Goal: Task Accomplishment & Management: Use online tool/utility

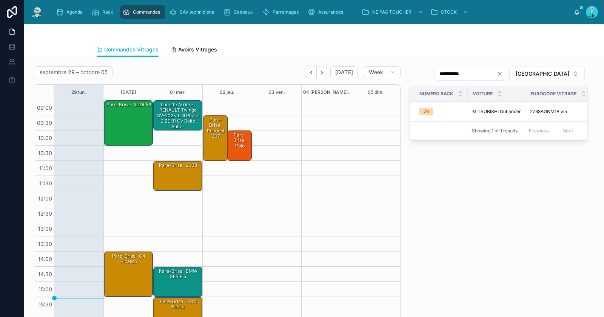
click at [132, 132] on div "Pare-Brise · AUDI A3" at bounding box center [128, 123] width 47 height 44
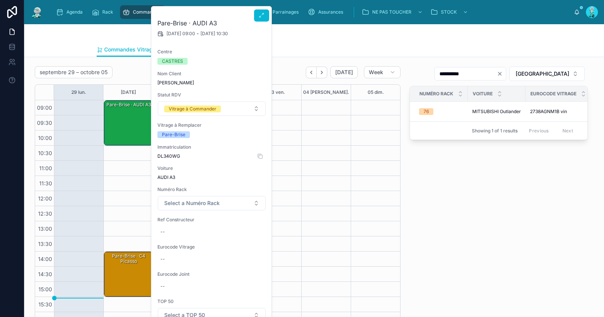
click at [168, 155] on span "DL340WG" at bounding box center [212, 156] width 109 height 6
copy span "DL340WG"
click at [183, 232] on div "--" at bounding box center [212, 232] width 109 height 12
type input "**********"
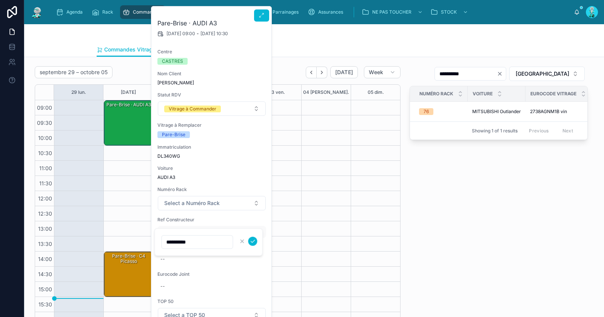
click button "submit" at bounding box center [252, 240] width 9 height 9
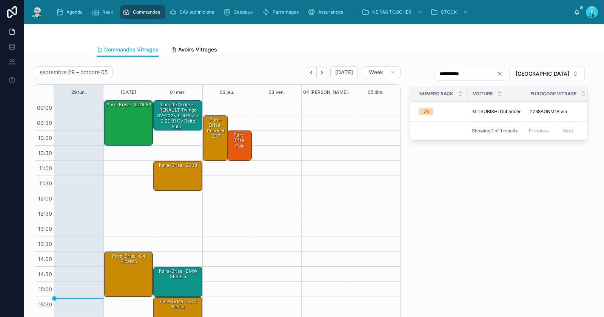
click at [127, 127] on div "Pare-Brise · AUDI A3" at bounding box center [128, 123] width 47 height 44
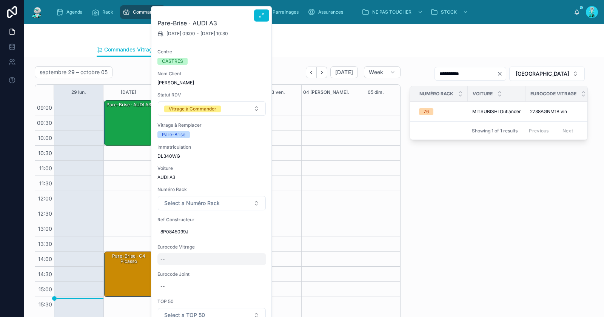
click at [176, 257] on div "--" at bounding box center [212, 259] width 109 height 12
click at [173, 268] on input "*********" at bounding box center [197, 269] width 71 height 11
type input "*********"
click button "submit" at bounding box center [252, 268] width 9 height 9
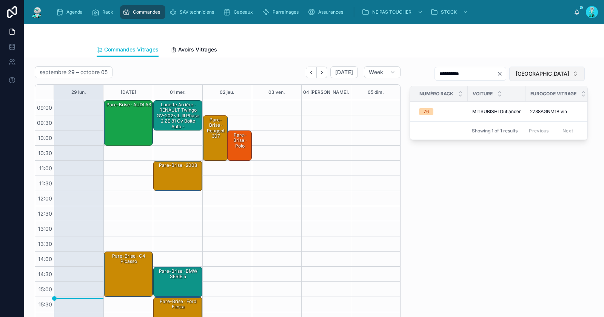
click at [560, 74] on span "[GEOGRAPHIC_DATA]" at bounding box center [543, 74] width 54 height 8
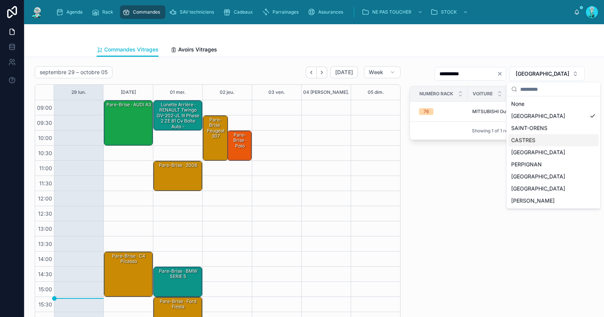
drag, startPoint x: 537, startPoint y: 140, endPoint x: 536, endPoint y: 133, distance: 7.2
click at [537, 141] on div "CASTRES" at bounding box center [553, 140] width 91 height 12
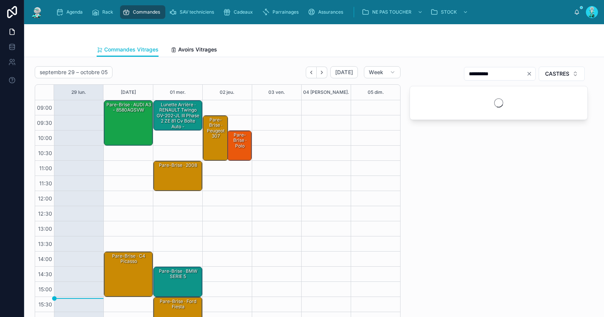
click at [528, 74] on icon "Clear" at bounding box center [529, 73] width 3 height 3
click at [513, 75] on input "text" at bounding box center [505, 73] width 62 height 11
paste input "*********"
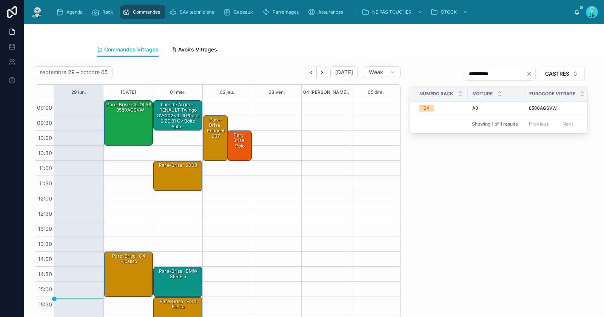
type input "*********"
click at [131, 116] on div "Pare-Brise · AUDI A3 - 8580AGSVW" at bounding box center [128, 123] width 47 height 44
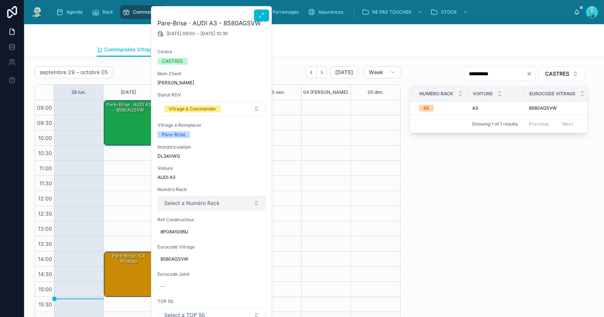
click at [189, 201] on span "Select a Numéro Rack" at bounding box center [192, 203] width 56 height 8
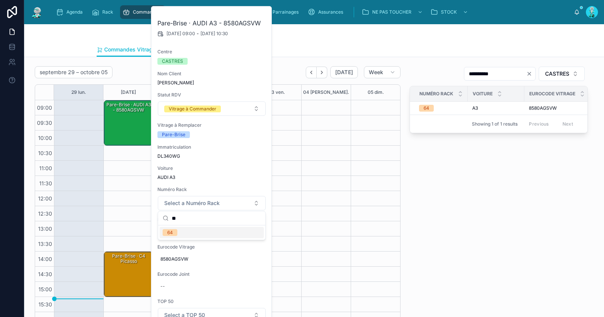
type input "**"
click at [176, 232] on span "64" at bounding box center [170, 232] width 15 height 7
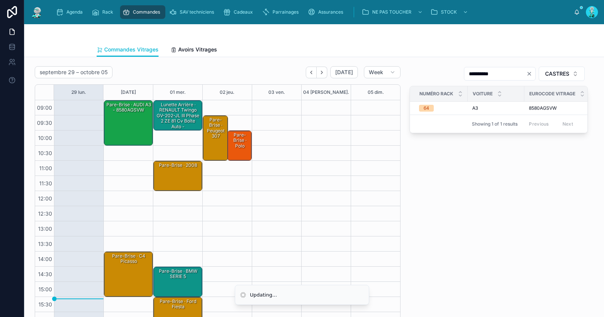
click at [133, 128] on div "Pare-Brise · AUDI A3 - 8580AGSVW" at bounding box center [128, 123] width 47 height 44
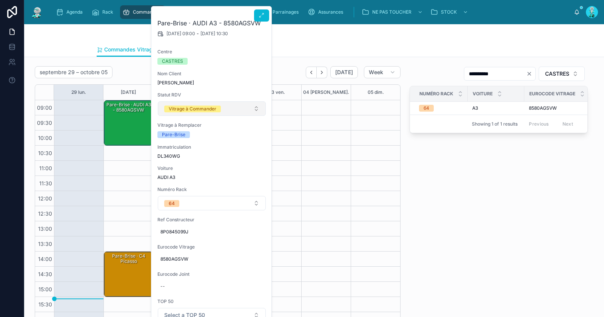
click at [200, 107] on div "Vitrage à Commander" at bounding box center [193, 108] width 48 height 7
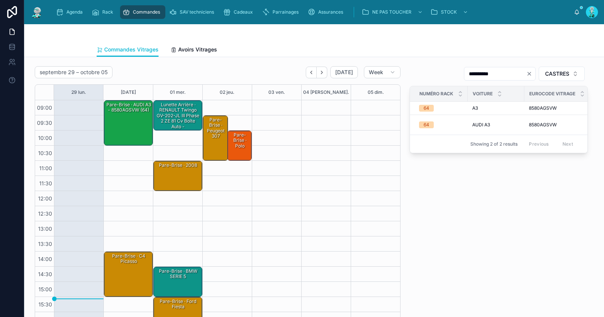
click at [130, 114] on div "Pare-Brise · AUDI A3 - 8580AGSVW (64)" at bounding box center [128, 123] width 47 height 44
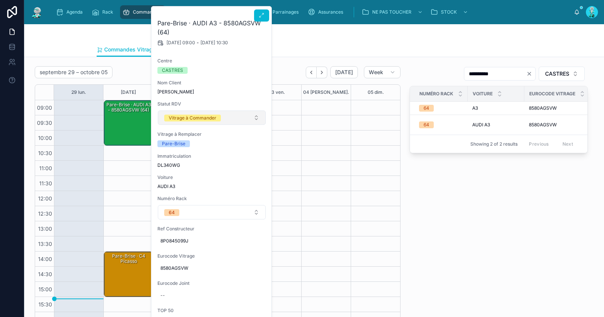
click at [195, 111] on button "Vitrage à Commander" at bounding box center [212, 117] width 108 height 14
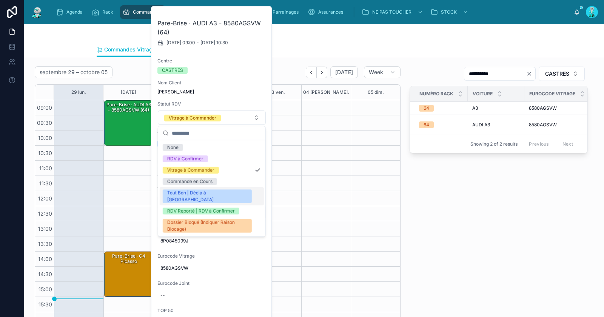
click at [198, 190] on div "Tout Bon | Décla à [GEOGRAPHIC_DATA]" at bounding box center [207, 196] width 80 height 14
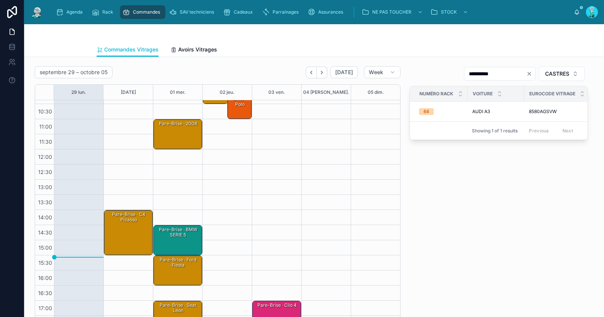
scroll to position [41, 0]
click at [127, 239] on div "Pare-Brise · c4 picasso" at bounding box center [128, 233] width 47 height 44
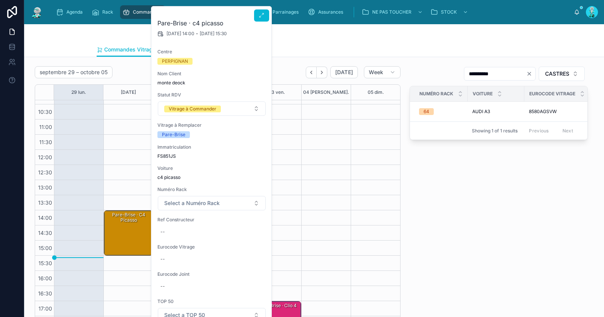
click at [164, 151] on div "Immatriculation FS851JS" at bounding box center [212, 151] width 109 height 15
copy span "FS851JS"
click at [188, 231] on div "--" at bounding box center [212, 232] width 109 height 12
type input "**********"
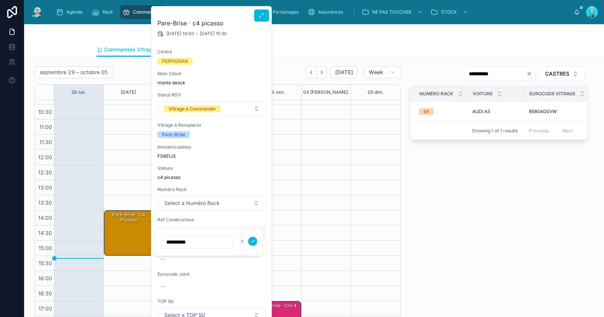
click button "submit" at bounding box center [252, 240] width 9 height 9
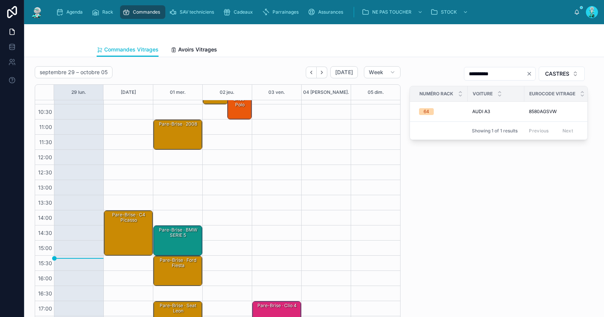
click at [124, 226] on div "Pare-Brise · c4 picasso" at bounding box center [128, 233] width 47 height 44
click at [128, 226] on div "Pare-Brise · c4 picasso" at bounding box center [128, 233] width 47 height 44
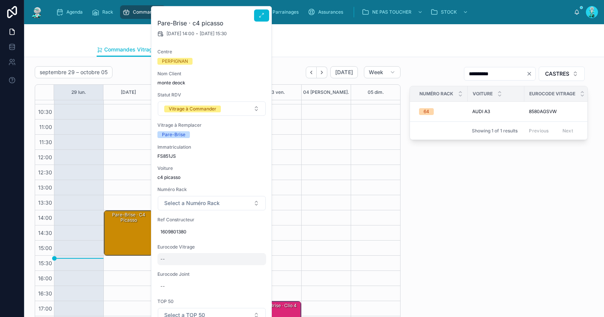
click at [181, 260] on div "--" at bounding box center [212, 259] width 109 height 12
click at [171, 269] on input "**********" at bounding box center [197, 269] width 71 height 11
type input "**********"
click button "submit" at bounding box center [252, 268] width 9 height 9
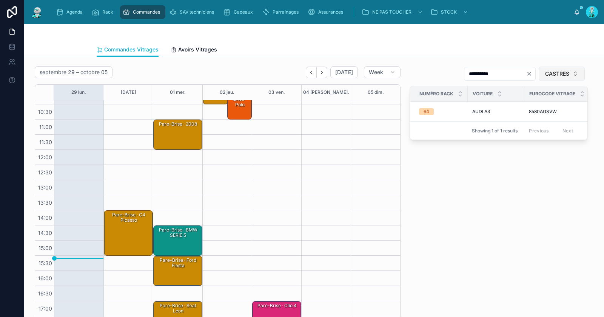
click at [550, 73] on span "CASTRES" at bounding box center [557, 74] width 24 height 8
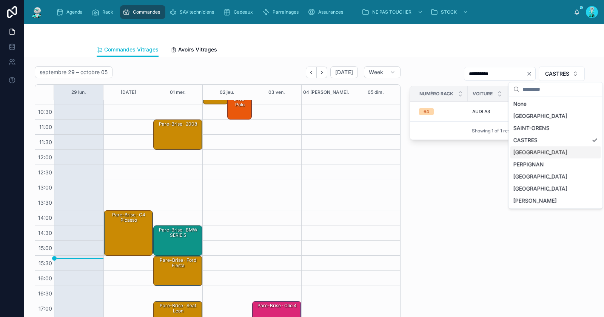
click at [542, 160] on div "PERPIGNAN" at bounding box center [556, 164] width 91 height 12
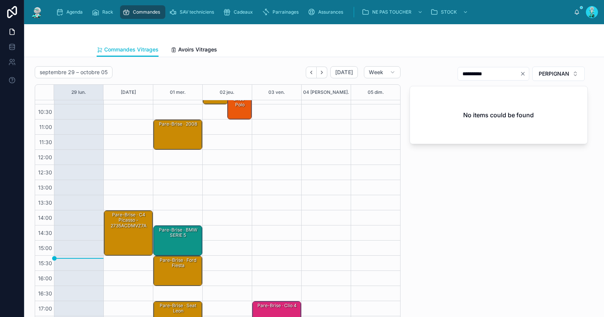
click at [520, 73] on icon "Clear" at bounding box center [523, 74] width 6 height 6
click at [507, 73] on input "text" at bounding box center [498, 73] width 62 height 11
paste input "**********"
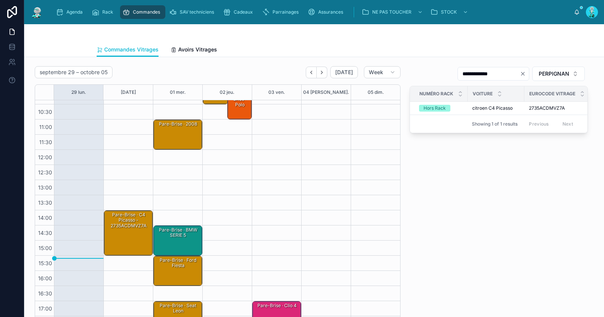
type input "**********"
click at [136, 230] on div "Pare-Brise · c4 picasso - 2735ACDMVZ7A" at bounding box center [128, 233] width 47 height 44
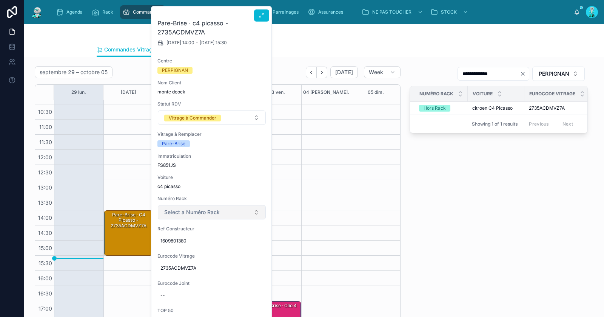
click at [189, 213] on span "Select a Numéro Rack" at bounding box center [192, 212] width 56 height 8
type input "****"
click at [191, 241] on span "Hors Rack" at bounding box center [178, 241] width 31 height 7
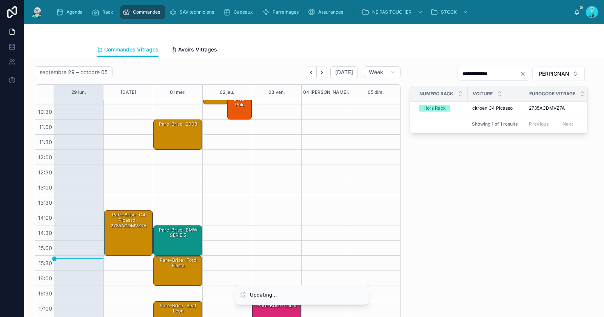
drag, startPoint x: 130, startPoint y: 222, endPoint x: 152, endPoint y: 177, distance: 50.2
click at [130, 221] on div "Pare-Brise · c4 picasso - 2735ACDMVZ7A" at bounding box center [128, 220] width 47 height 18
click at [126, 233] on div "Pare-Brise · c4 picasso - 2735ACDMVZ7A" at bounding box center [128, 233] width 47 height 44
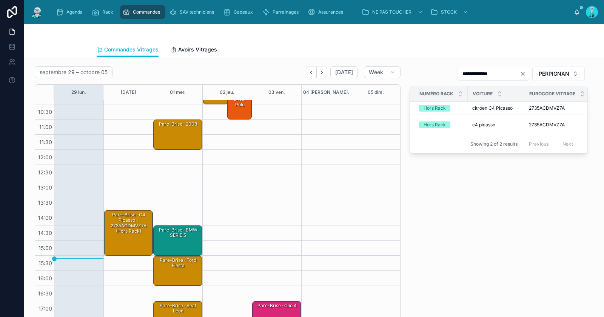
click at [131, 223] on div "Pare-Brise · c4 picasso - 2735ACDMVZ7A (Hors Rack)" at bounding box center [128, 222] width 47 height 23
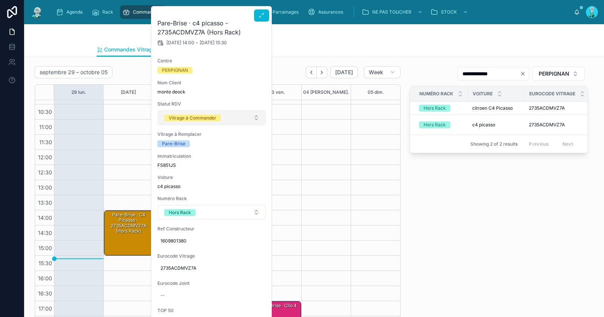
click at [192, 117] on div "Vitrage à Commander" at bounding box center [193, 117] width 48 height 7
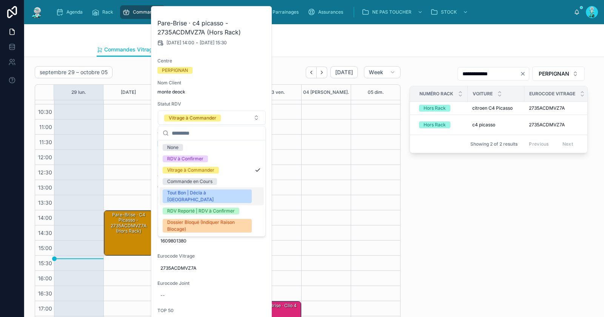
click at [198, 192] on div "Tout Bon | Décla à [GEOGRAPHIC_DATA]" at bounding box center [207, 196] width 80 height 14
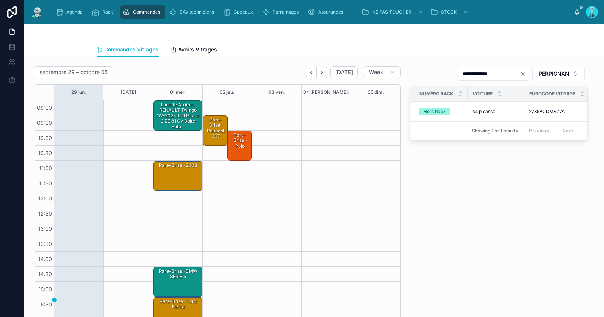
click at [178, 176] on div "Pare-Brise · 2008" at bounding box center [178, 175] width 47 height 29
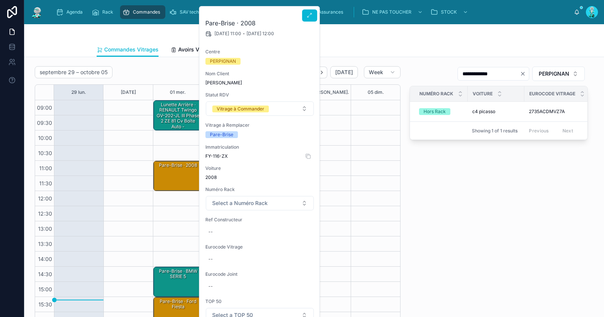
click at [215, 154] on span "FY-116-ZX" at bounding box center [259, 156] width 109 height 6
copy div "FY-116-ZX"
click at [236, 232] on div "--" at bounding box center [259, 232] width 109 height 12
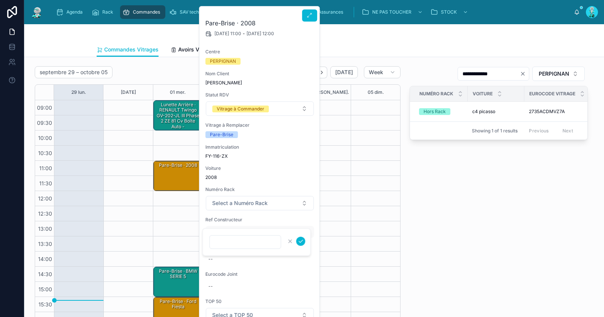
type input "**********"
click button "submit" at bounding box center [301, 240] width 9 height 9
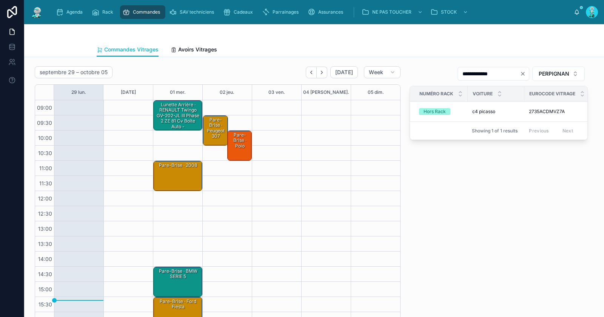
click at [522, 74] on icon "Clear" at bounding box center [523, 73] width 3 height 3
click at [492, 72] on input "text" at bounding box center [498, 73] width 62 height 11
paste input "**********"
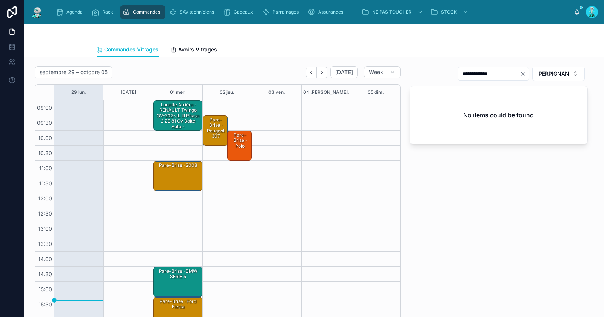
drag, startPoint x: 471, startPoint y: 73, endPoint x: 502, endPoint y: 75, distance: 30.7
click at [502, 75] on input "**********" at bounding box center [489, 73] width 62 height 11
type input "*****"
click at [181, 180] on div "Pare-Brise · 2008" at bounding box center [178, 175] width 47 height 29
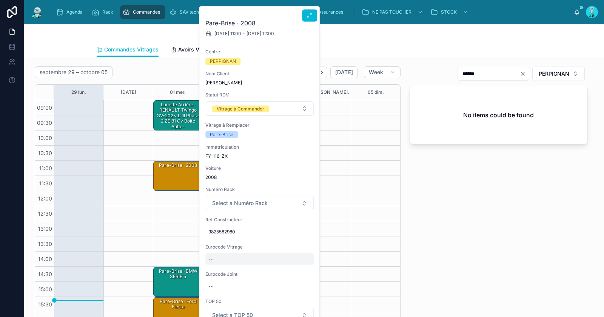
click at [232, 260] on div "--" at bounding box center [259, 259] width 109 height 12
click at [220, 270] on input "**********" at bounding box center [245, 269] width 71 height 11
type input "**********"
click button "submit" at bounding box center [301, 268] width 9 height 9
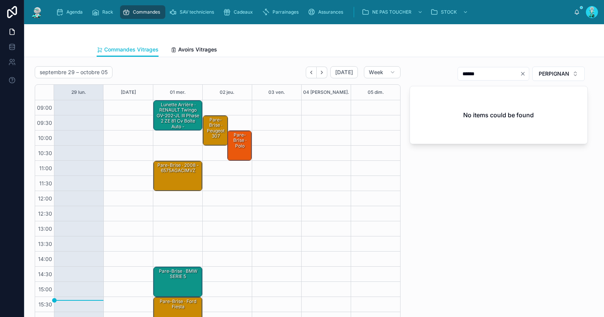
click at [178, 175] on div "Pare-Brise · 2008 - 6575AGACIMVZ" at bounding box center [178, 175] width 47 height 29
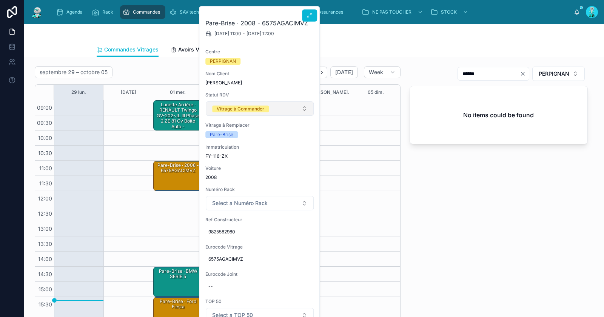
click at [231, 110] on div "Vitrage à Commander" at bounding box center [241, 108] width 48 height 7
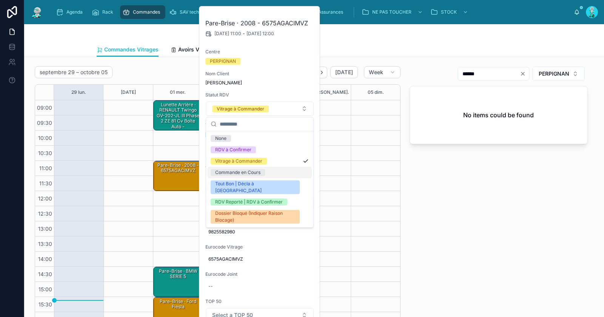
click at [238, 170] on div "Commande en Cours" at bounding box center [237, 172] width 45 height 7
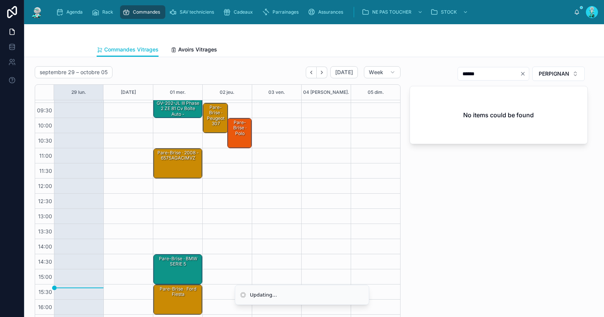
scroll to position [43, 0]
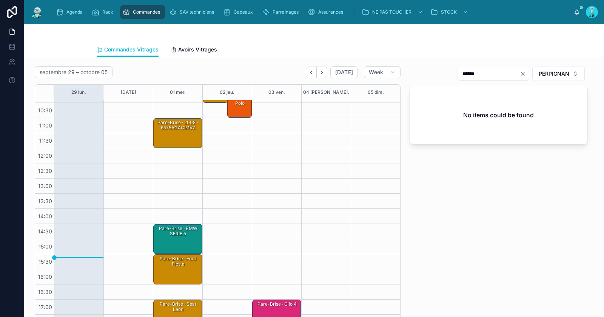
click at [176, 267] on div "Pare-Brise · ford fiesta" at bounding box center [178, 269] width 47 height 29
click at [178, 255] on div "Pare-Brise · ford fiesta" at bounding box center [178, 261] width 47 height 12
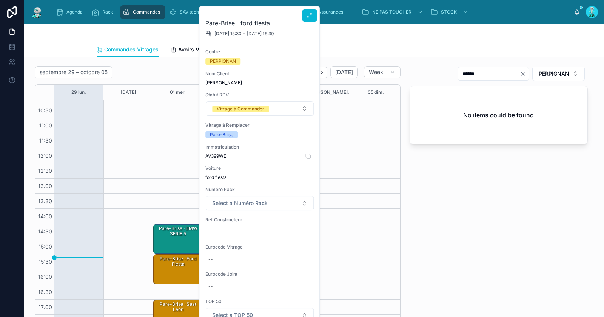
click at [215, 155] on span "AV399WE" at bounding box center [259, 156] width 109 height 6
click at [216, 155] on span "AV399WE" at bounding box center [259, 156] width 109 height 6
copy span "AV399WE"
click at [226, 261] on div "--" at bounding box center [259, 259] width 109 height 12
type input "**********"
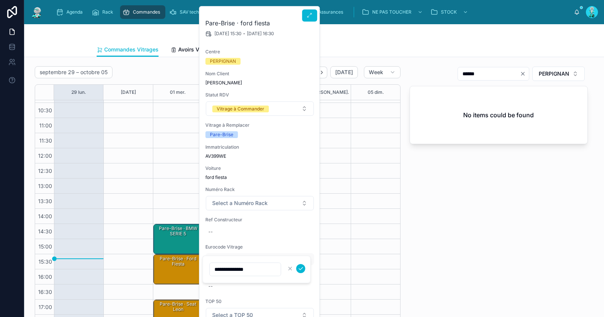
click button "submit" at bounding box center [301, 268] width 9 height 9
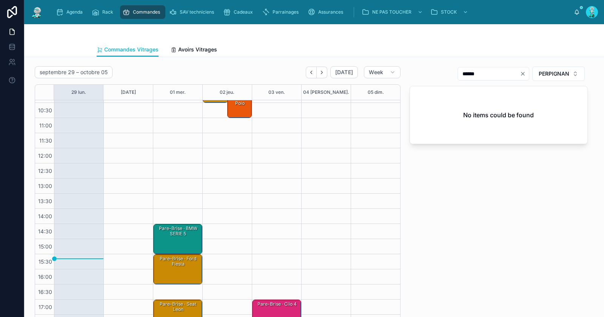
drag, startPoint x: 519, startPoint y: 74, endPoint x: 506, endPoint y: 75, distance: 12.9
click at [520, 74] on icon "Clear" at bounding box center [523, 74] width 6 height 6
click at [505, 75] on input "text" at bounding box center [498, 73] width 62 height 11
paste input "**********"
type input "**********"
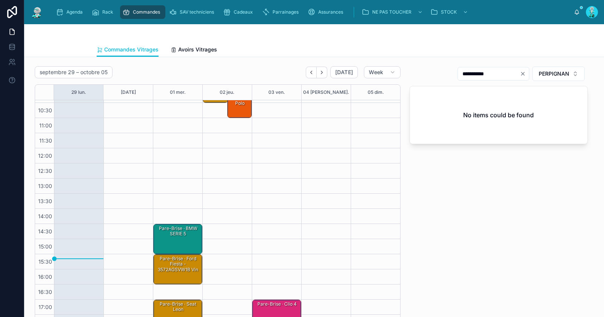
click at [182, 264] on div "Pare-Brise · ford fiesta - 3572AGSVW1B vin" at bounding box center [178, 264] width 47 height 18
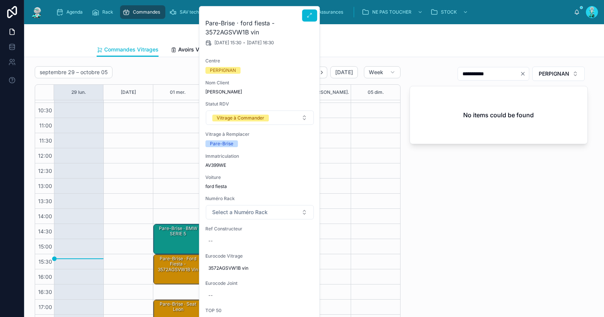
click at [226, 246] on div "Pare-Brise · ford fiesta - 3572AGSVW1B vin 01/10/2025 15:30 - 01/10/2025 16:30 …" at bounding box center [259, 215] width 121 height 418
click at [228, 239] on div "--" at bounding box center [259, 241] width 109 height 12
type input "*******"
click at [302, 250] on icon "submit" at bounding box center [301, 250] width 6 height 6
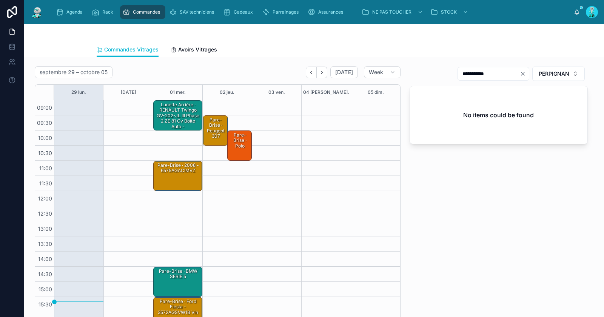
scroll to position [43, 0]
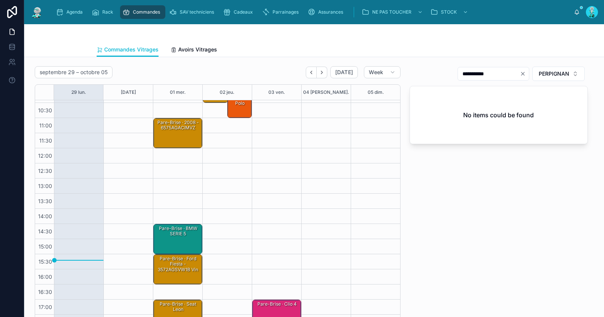
click at [179, 136] on div "Pare-Brise · 2008 - 6575AGACIMVZ" at bounding box center [178, 133] width 47 height 29
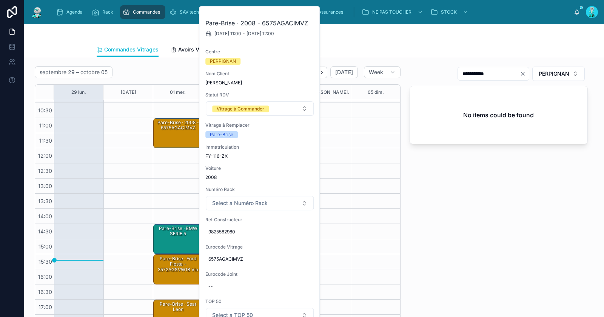
click at [520, 73] on icon "Clear" at bounding box center [523, 74] width 6 height 6
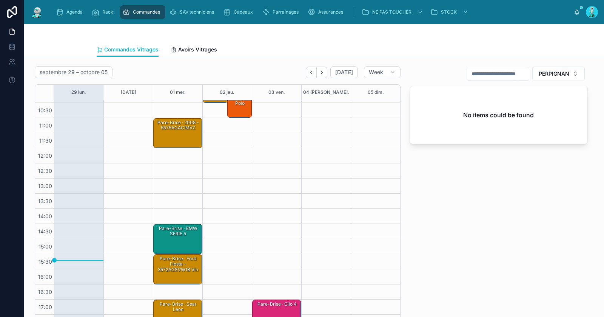
click at [502, 74] on input "text" at bounding box center [498, 73] width 62 height 11
paste input "**********"
type input "**********"
click at [180, 132] on div "Pare-Brise · 2008 - 6575AGACIMVZ" at bounding box center [178, 133] width 47 height 29
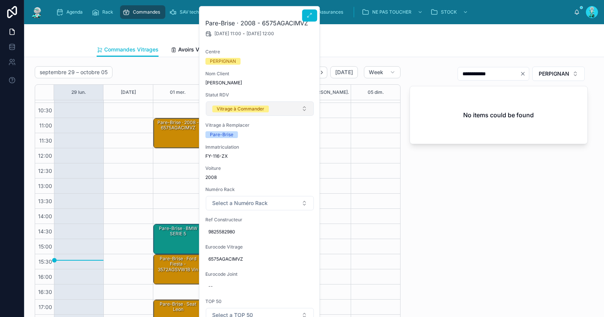
click at [253, 114] on button "Vitrage à Commander" at bounding box center [260, 108] width 108 height 14
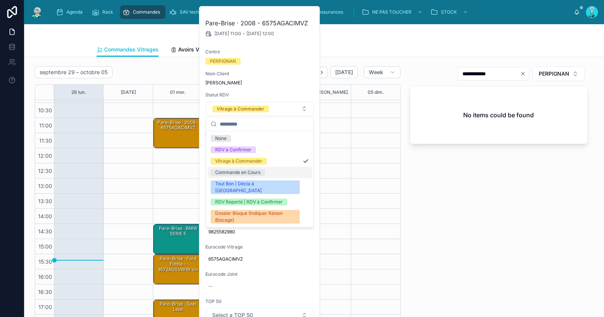
click at [254, 176] on div "Commande en Cours" at bounding box center [260, 172] width 104 height 11
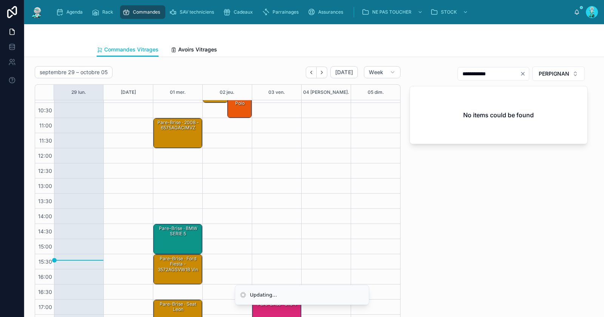
click at [184, 136] on div "Pare-Brise · 2008 - 6575AGACIMVZ" at bounding box center [178, 133] width 47 height 29
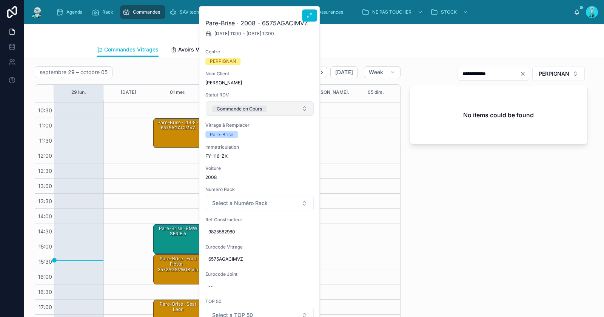
click at [255, 110] on div "Commande en Cours" at bounding box center [239, 108] width 45 height 7
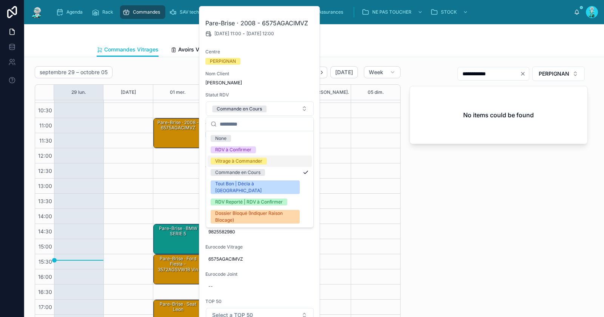
click at [473, 209] on div "**********" at bounding box center [498, 197] width 187 height 269
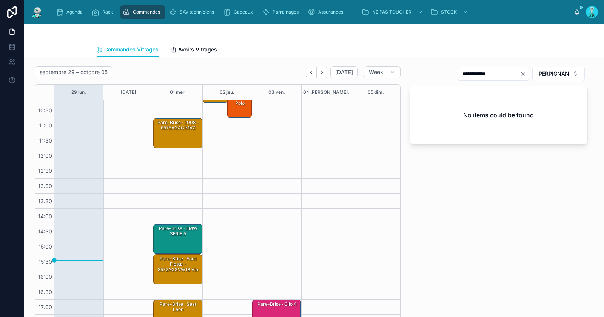
click at [179, 260] on div "Pare-Brise · ford fiesta - 3572AGSVW1B vin" at bounding box center [178, 264] width 47 height 18
drag, startPoint x: 185, startPoint y: 271, endPoint x: 190, endPoint y: 267, distance: 5.4
click at [185, 270] on div "Pare-Brise · ford fiesta - 3572AGSVW1B vin" at bounding box center [178, 264] width 47 height 18
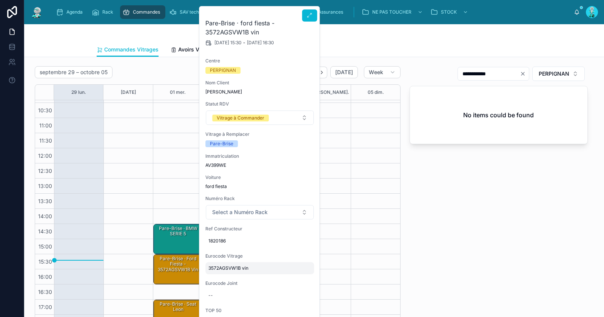
click at [222, 267] on span "3572AGSVW1B vin" at bounding box center [260, 268] width 103 height 6
click at [229, 279] on input "**********" at bounding box center [245, 278] width 71 height 11
click at [178, 267] on div "Pare-Brise · ford fiesta - 3572AGSVW1B vin" at bounding box center [178, 264] width 47 height 18
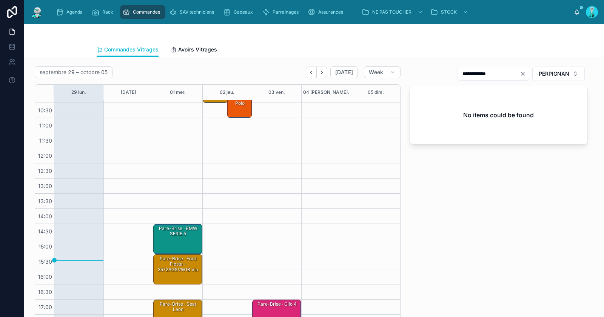
drag, startPoint x: 178, startPoint y: 265, endPoint x: 182, endPoint y: 258, distance: 7.5
click at [179, 264] on div "Pare-Brise · ford fiesta - 3572AGSVW1B vin" at bounding box center [178, 264] width 47 height 18
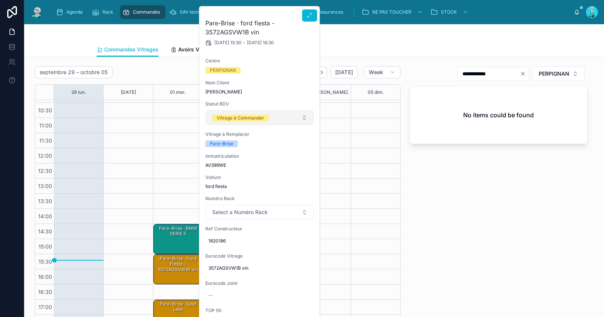
click at [257, 122] on button "Vitrage à Commander" at bounding box center [260, 117] width 108 height 14
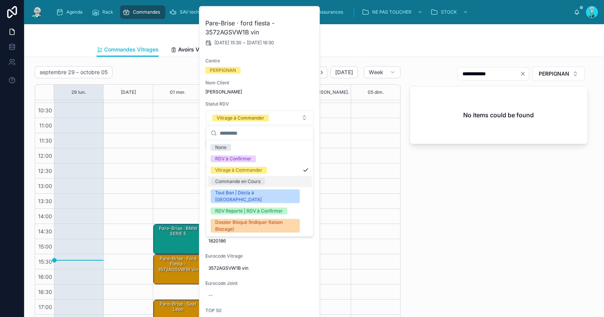
click at [254, 179] on div "Commande en Cours" at bounding box center [237, 181] width 45 height 7
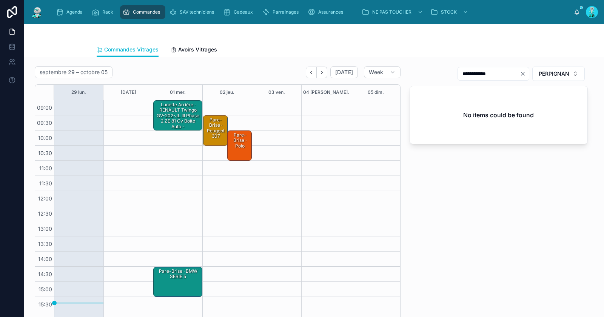
scroll to position [43, 0]
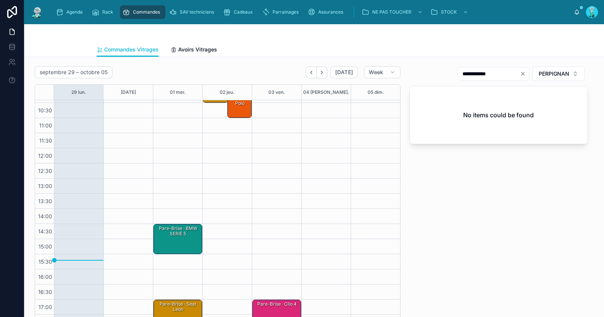
drag, startPoint x: 185, startPoint y: 305, endPoint x: 190, endPoint y: 280, distance: 25.5
click at [185, 305] on div "Pare-Brise · Seat leon" at bounding box center [178, 306] width 47 height 12
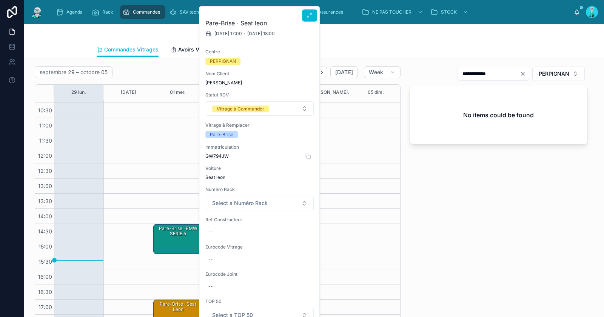
click at [216, 154] on span "GW794JW" at bounding box center [259, 156] width 109 height 6
copy div "GW794JW"
click at [224, 227] on div "--" at bounding box center [259, 232] width 109 height 12
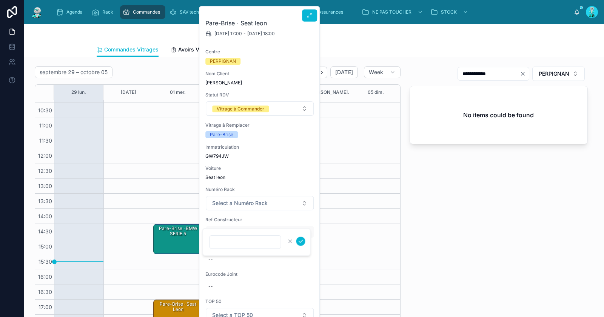
type input "**********"
click button "submit" at bounding box center [301, 240] width 9 height 9
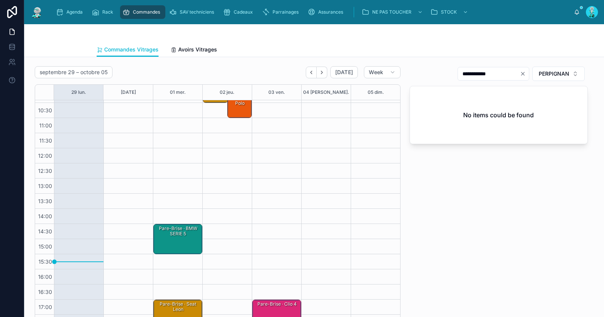
click at [176, 304] on div "Pare-Brise · Seat leon" at bounding box center [178, 306] width 47 height 12
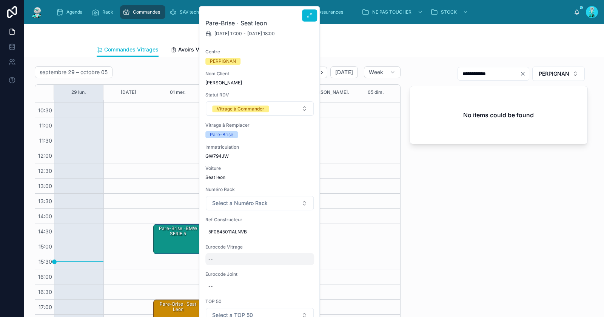
click at [224, 257] on div "--" at bounding box center [259, 259] width 109 height 12
type input "**********"
click at [302, 269] on icon "submit" at bounding box center [301, 268] width 6 height 6
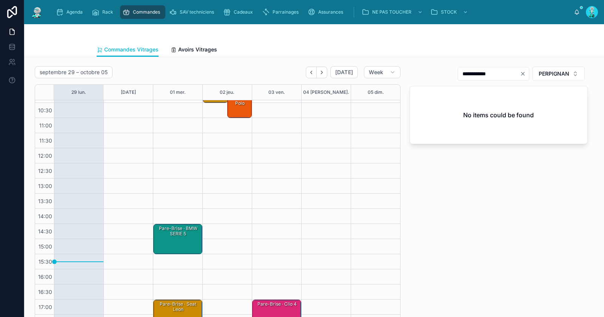
click at [520, 71] on icon "Clear" at bounding box center [523, 74] width 6 height 6
click at [502, 75] on input "text" at bounding box center [498, 73] width 62 height 11
paste input "**********"
drag, startPoint x: 465, startPoint y: 73, endPoint x: 497, endPoint y: 71, distance: 32.5
click at [497, 72] on input "**********" at bounding box center [489, 73] width 62 height 11
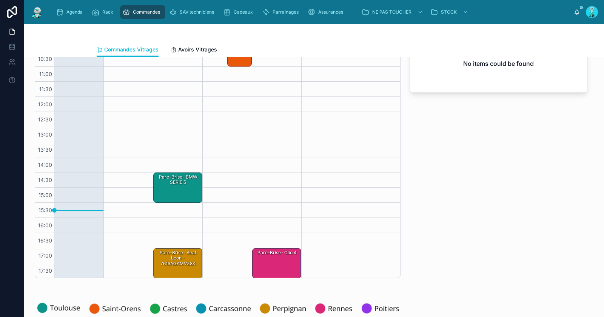
scroll to position [160, 0]
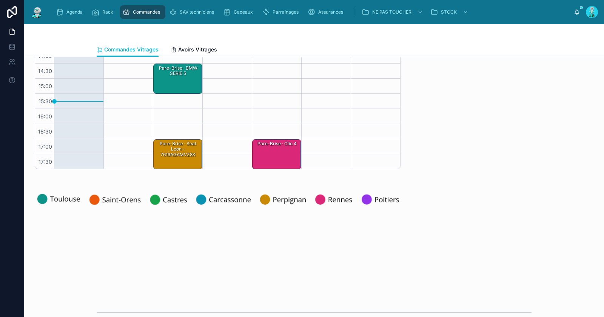
type input "*****"
click at [177, 153] on div "Pare-Brise · Seat leon - 7619AGAMVZ8K" at bounding box center [178, 149] width 47 height 18
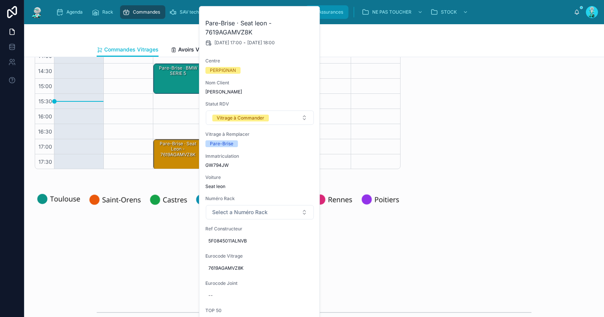
click at [0, 0] on icon at bounding box center [0, 0] width 0 height 0
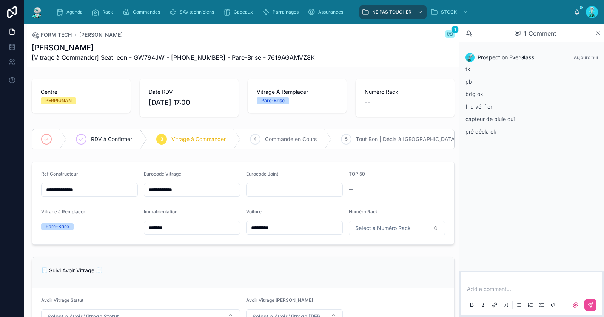
click at [516, 288] on p at bounding box center [533, 289] width 133 height 8
click at [588, 303] on icon at bounding box center [591, 304] width 6 height 6
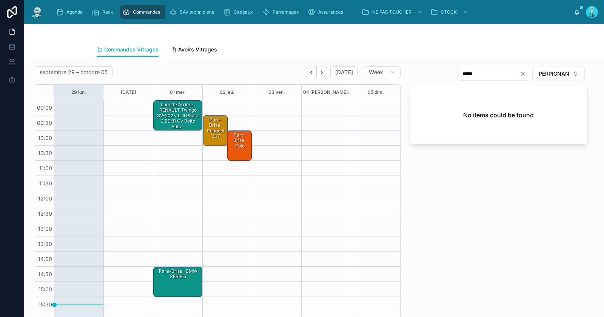
scroll to position [43, 0]
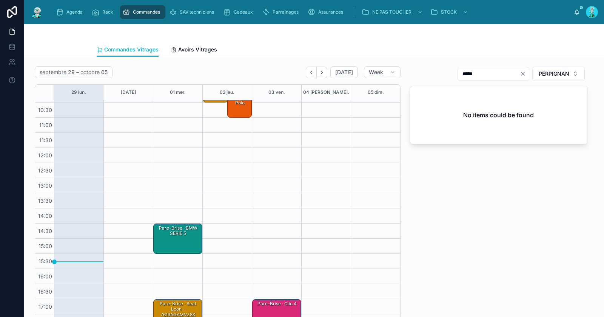
click at [172, 302] on div "Pare-Brise · Seat leon - 7619AGAMVZ8K" at bounding box center [178, 309] width 47 height 18
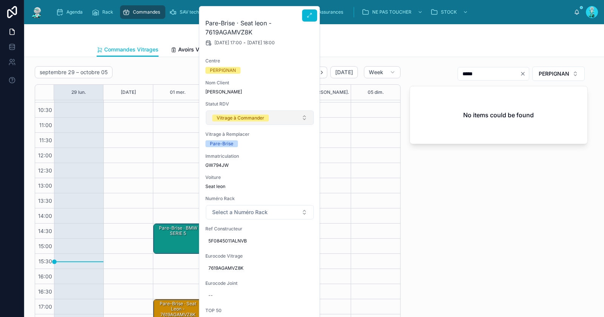
click at [240, 115] on div "Vitrage à Commander" at bounding box center [241, 117] width 48 height 7
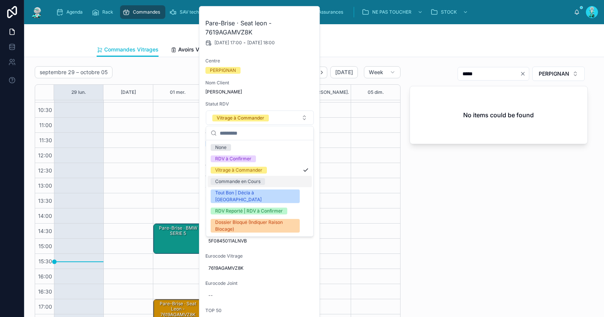
click at [255, 180] on div "Commande en Cours" at bounding box center [237, 181] width 45 height 7
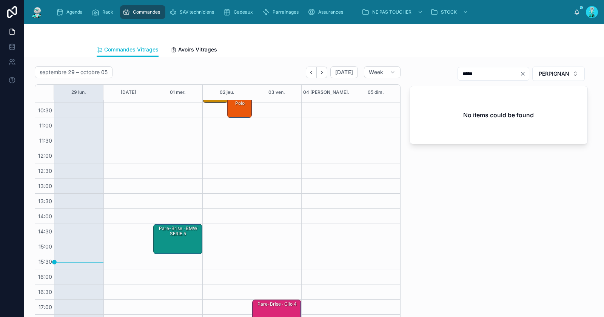
scroll to position [0, 0]
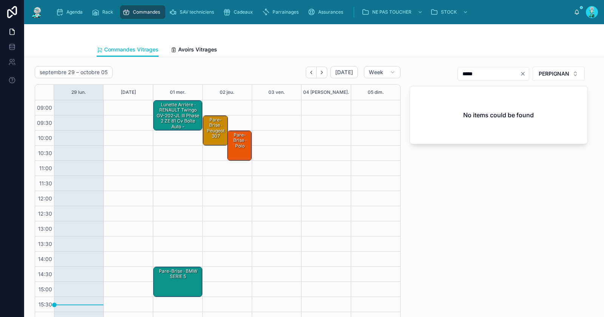
click at [174, 116] on div "Lunette Arrière · RENAULT Twingo GV-202-JL III Phase 2 ZE 81 cv Boîte auto - 72…" at bounding box center [178, 121] width 47 height 40
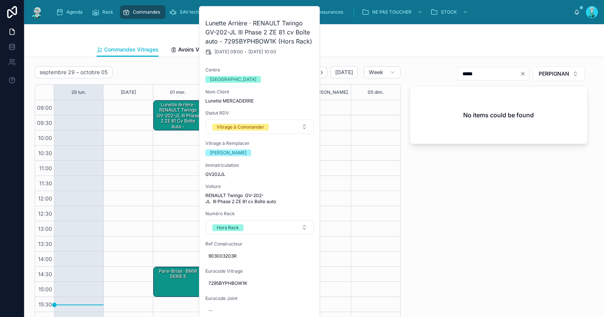
click at [174, 114] on div "Lunette Arrière · RENAULT Twingo GV-202-JL III Phase 2 ZE 81 cv Boîte auto - 72…" at bounding box center [178, 121] width 47 height 40
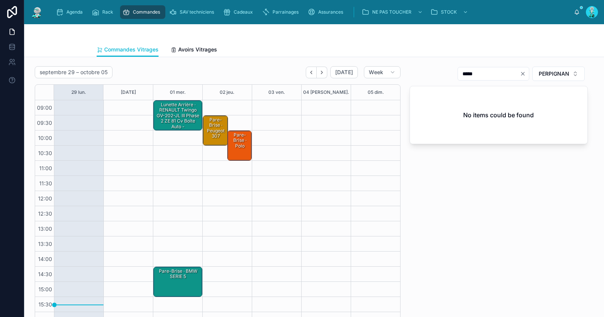
click at [178, 113] on div "Lunette Arrière · RENAULT Twingo GV-202-JL III Phase 2 ZE 81 cv Boîte auto - 72…" at bounding box center [178, 121] width 47 height 40
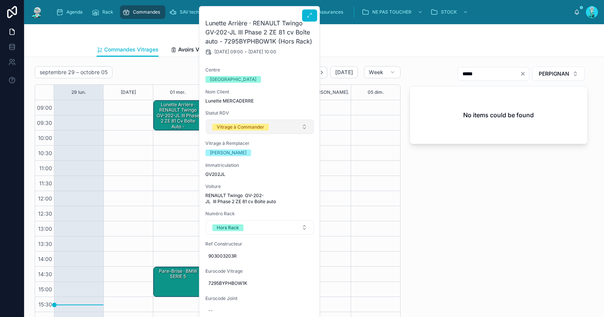
click at [250, 128] on div "Vitrage à Commander" at bounding box center [241, 127] width 48 height 7
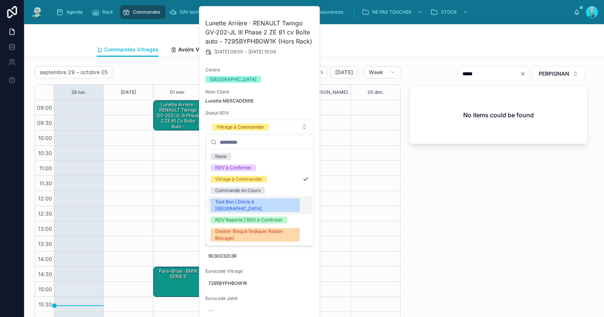
click at [250, 204] on div "Tout Bon | Décla à [GEOGRAPHIC_DATA]" at bounding box center [255, 205] width 80 height 14
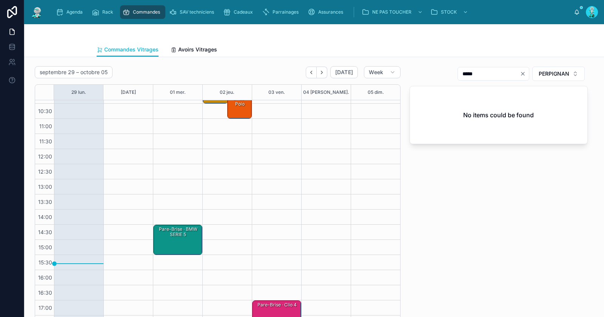
scroll to position [43, 0]
click at [184, 241] on div "Pare-Brise · BMW SERIE 5" at bounding box center [178, 238] width 47 height 29
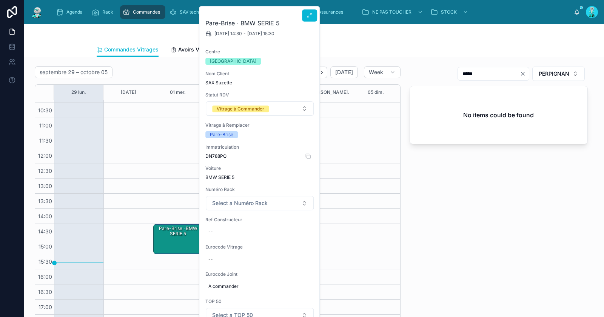
click at [218, 154] on span "DN788PQ" at bounding box center [259, 156] width 109 height 6
copy span "DN788PQ"
click at [219, 154] on span "DN788PQ" at bounding box center [259, 156] width 109 height 6
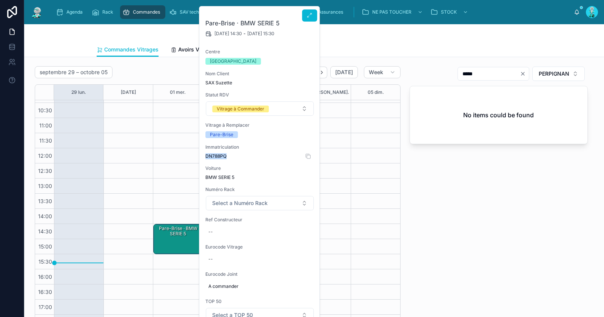
copy span "DN788PQ"
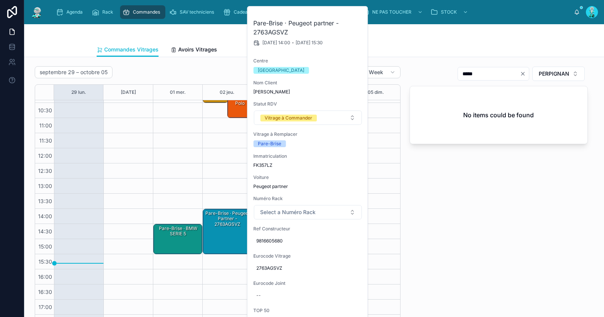
click at [182, 235] on div "Pare-Brise · BMW SERIE 5" at bounding box center [178, 231] width 47 height 12
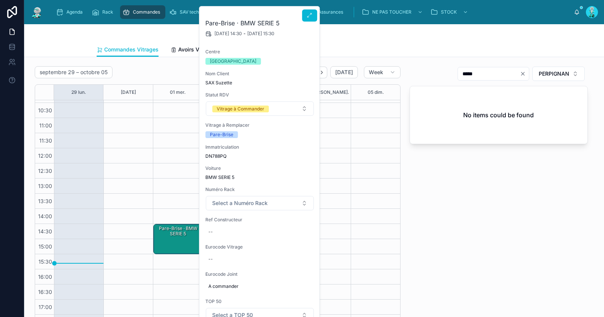
click at [228, 220] on span "Ref Constructeur" at bounding box center [259, 219] width 109 height 6
click at [227, 228] on div "--" at bounding box center [259, 232] width 109 height 12
click button "submit" at bounding box center [301, 240] width 9 height 9
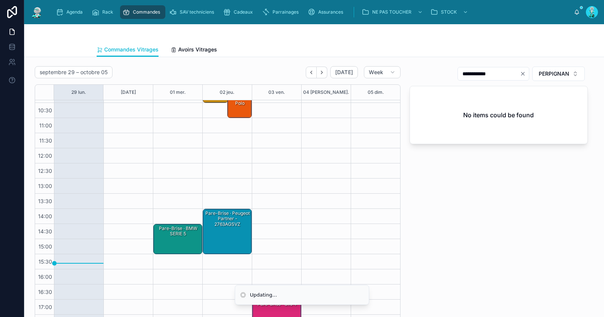
type input "**********"
click at [181, 229] on div "Pare-Brise · BMW SERIE 5" at bounding box center [178, 231] width 47 height 12
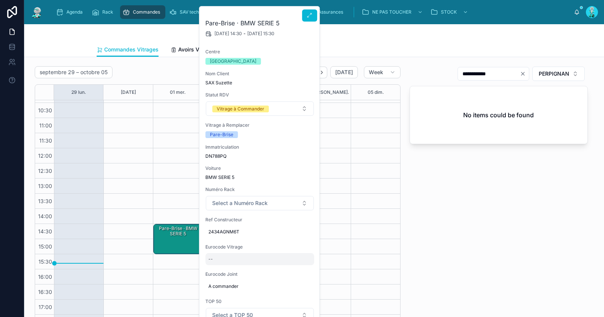
click at [221, 256] on div "--" at bounding box center [259, 259] width 109 height 12
type input "**********"
click at [302, 268] on icon "submit" at bounding box center [301, 268] width 6 height 6
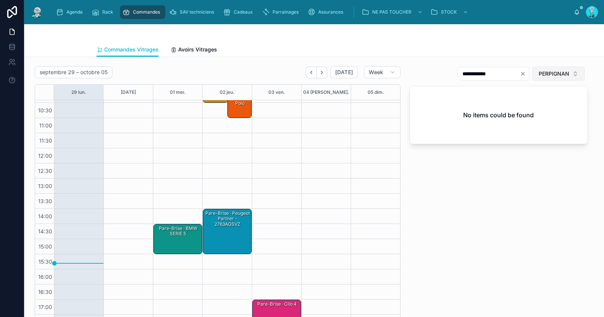
click at [553, 75] on span "PERPIGNAN" at bounding box center [554, 74] width 31 height 8
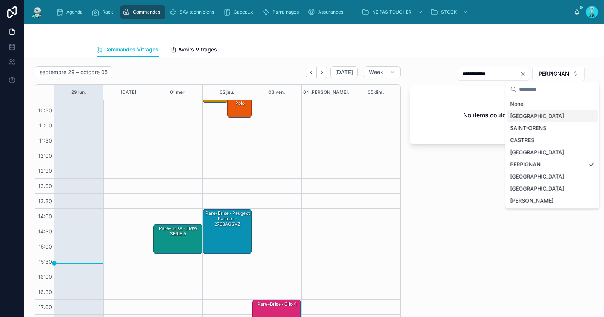
drag, startPoint x: 533, startPoint y: 114, endPoint x: 528, endPoint y: 96, distance: 18.2
click at [533, 114] on div "[GEOGRAPHIC_DATA]" at bounding box center [552, 116] width 91 height 12
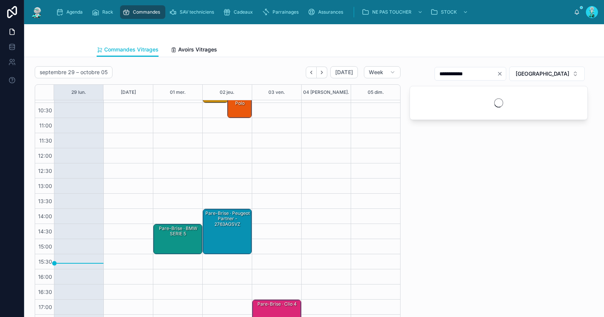
click at [503, 71] on icon "Clear" at bounding box center [500, 74] width 6 height 6
click at [506, 73] on input "text" at bounding box center [475, 73] width 62 height 11
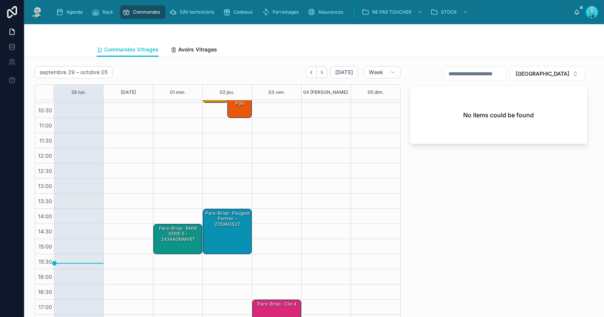
click at [487, 74] on input "text" at bounding box center [475, 73] width 62 height 11
type input "**********"
click at [191, 234] on div "Pare-Brise · BMW SERIE 5 - 2434AGNMV6T" at bounding box center [178, 234] width 47 height 18
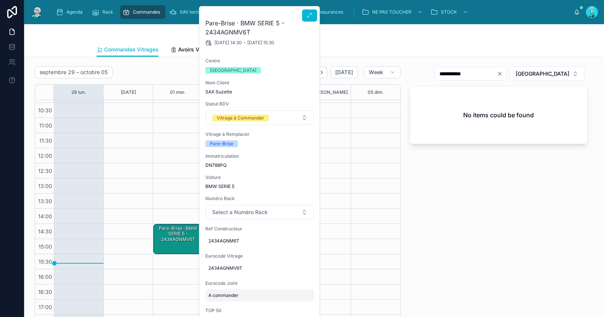
click at [251, 295] on span "A commander" at bounding box center [260, 295] width 103 height 6
click at [239, 302] on input "**********" at bounding box center [245, 302] width 71 height 11
type input "********"
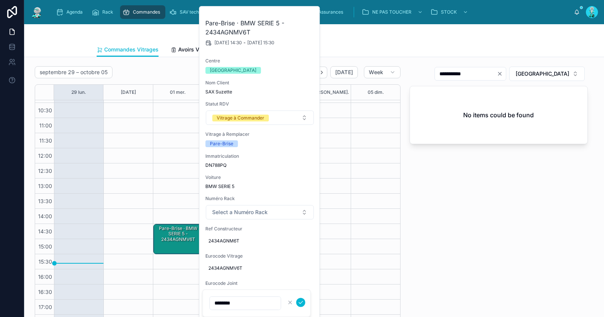
click button "submit" at bounding box center [301, 301] width 9 height 9
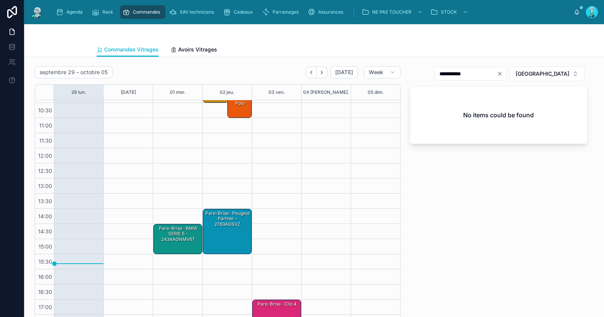
click at [181, 227] on div "Pare-Brise · BMW SERIE 5 - 2434AGNMV6T" at bounding box center [178, 234] width 47 height 18
click at [185, 236] on div "Pare-Brise · BMW SERIE 5 - 2434AGNMV6T" at bounding box center [178, 234] width 47 height 18
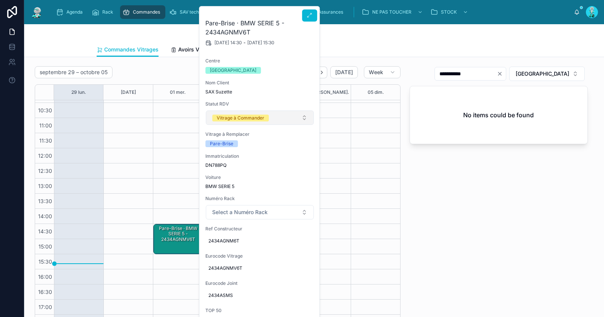
click at [241, 114] on div "Vitrage à Commander" at bounding box center [241, 117] width 48 height 7
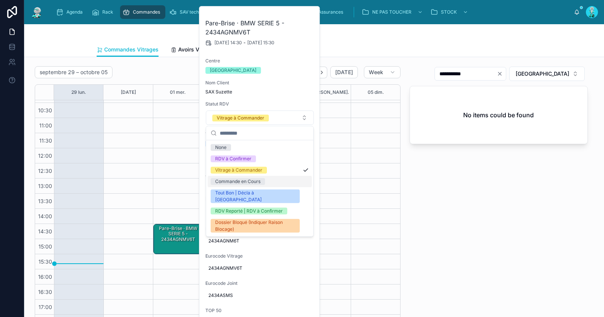
click at [234, 181] on div "Commande en Cours" at bounding box center [237, 181] width 45 height 7
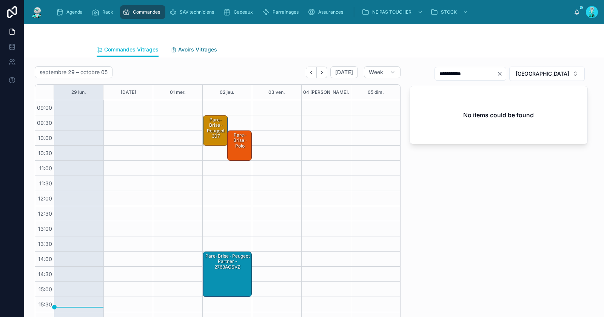
click at [206, 50] on span "Avoirs Vitrages" at bounding box center [197, 50] width 39 height 8
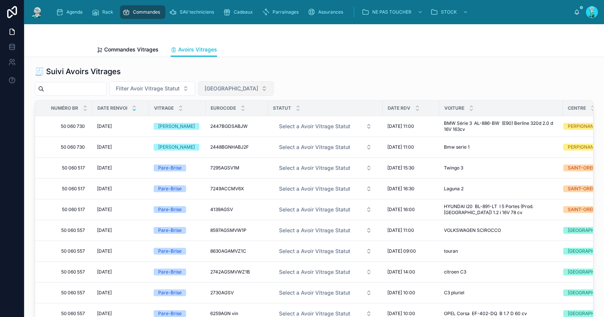
click at [218, 91] on span "[GEOGRAPHIC_DATA]" at bounding box center [232, 89] width 54 height 8
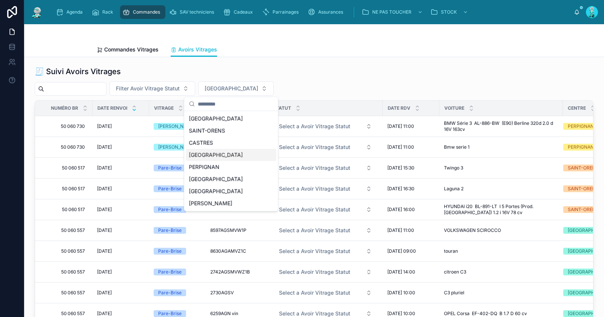
click at [221, 153] on div "CARCASSONNE" at bounding box center [231, 155] width 91 height 12
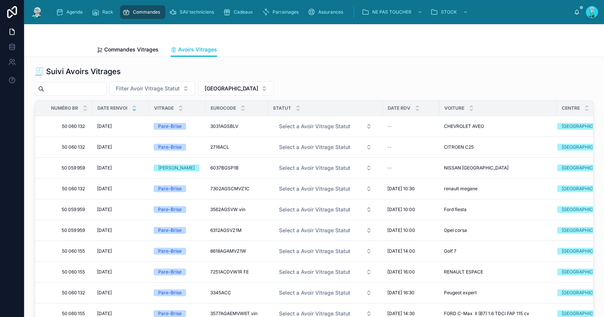
drag, startPoint x: 140, startPoint y: 14, endPoint x: 138, endPoint y: 18, distance: 4.7
click at [140, 14] on span "Commandes" at bounding box center [146, 12] width 27 height 6
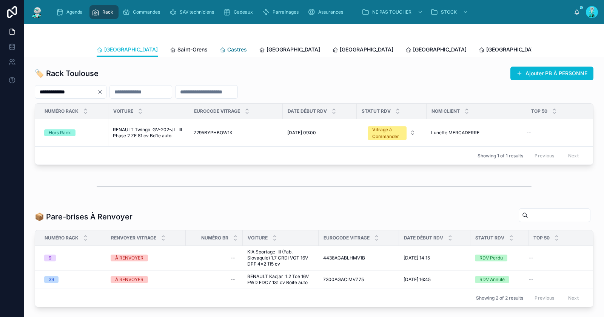
click at [227, 46] on span "Castres" at bounding box center [237, 50] width 20 height 8
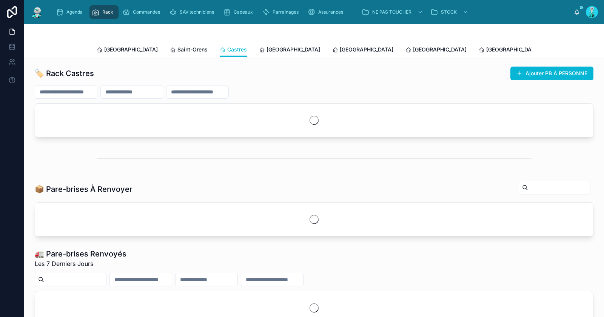
click at [89, 94] on input "text" at bounding box center [66, 92] width 62 height 11
paste input "*********"
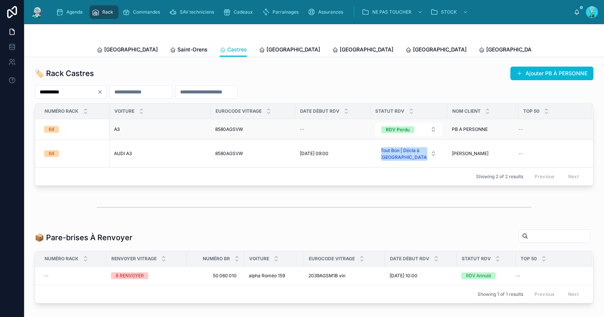
type input "*********"
click at [125, 126] on div "A3 A3" at bounding box center [160, 129] width 92 height 6
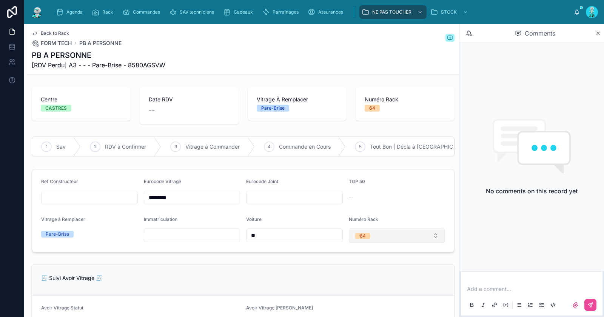
click at [394, 243] on button "64" at bounding box center [397, 235] width 97 height 14
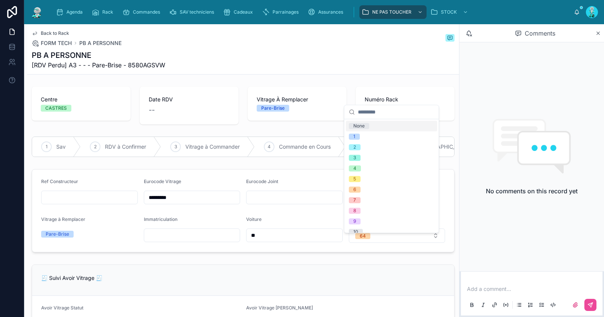
click at [382, 127] on div "None" at bounding box center [391, 125] width 91 height 11
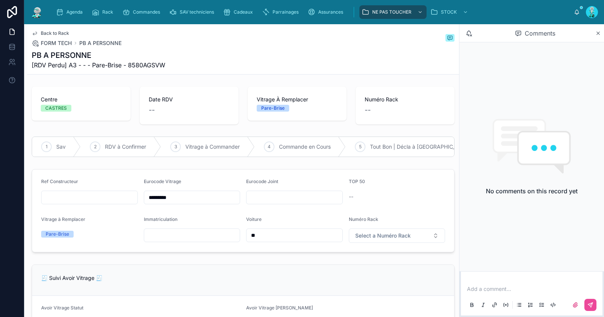
click at [56, 33] on span "Back to Rack" at bounding box center [55, 33] width 28 height 6
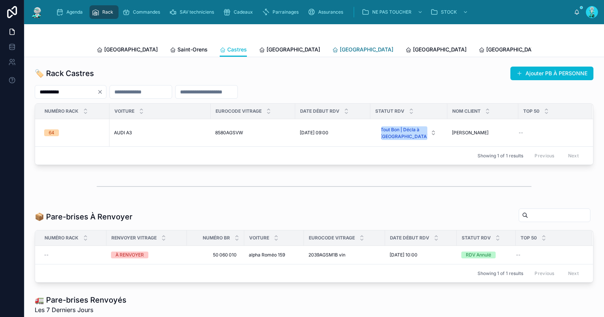
click at [340, 48] on span "[GEOGRAPHIC_DATA]" at bounding box center [367, 50] width 54 height 8
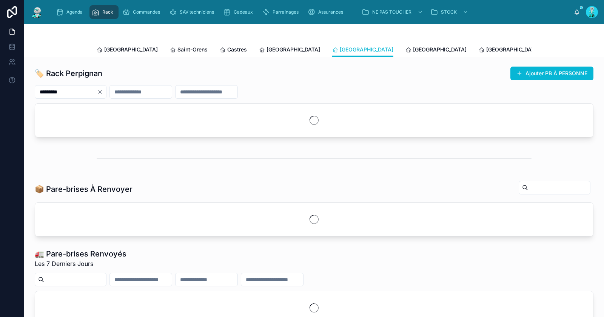
click at [103, 90] on icon "Clear" at bounding box center [100, 92] width 6 height 6
click at [96, 91] on input "text" at bounding box center [66, 92] width 62 height 11
paste input "**********"
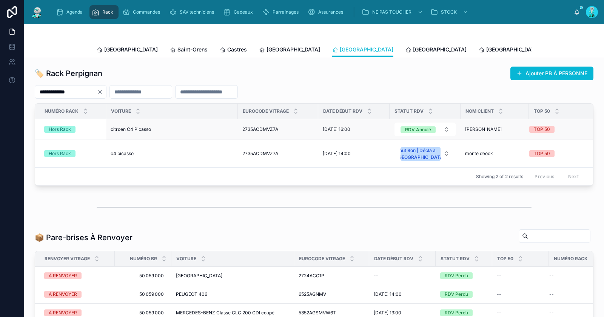
type input "**********"
click at [136, 130] on span "citroen C4 Picasso" at bounding box center [131, 129] width 40 height 6
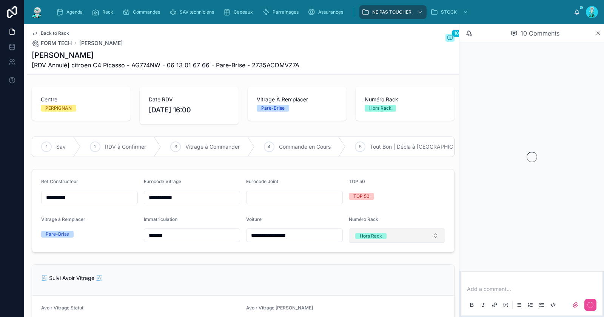
click at [372, 239] on div "Hors Rack" at bounding box center [371, 236] width 22 height 6
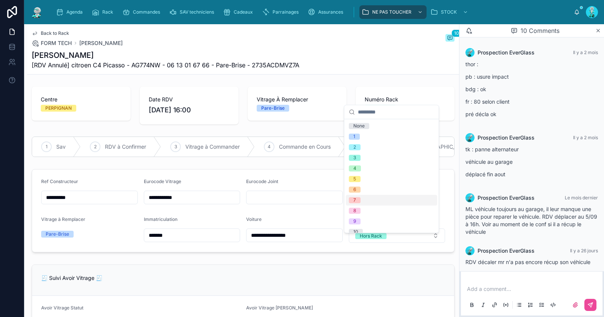
scroll to position [253, 0]
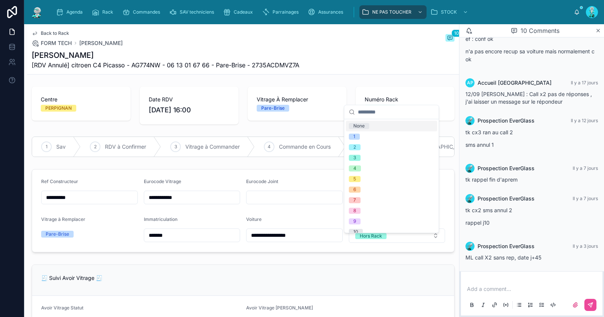
click at [383, 127] on div "None" at bounding box center [391, 125] width 91 height 11
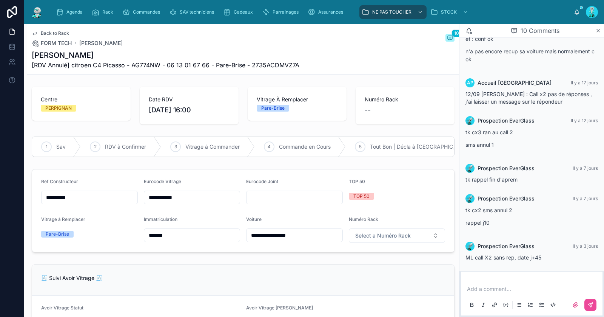
click at [60, 30] on span "Back to Rack" at bounding box center [55, 33] width 28 height 6
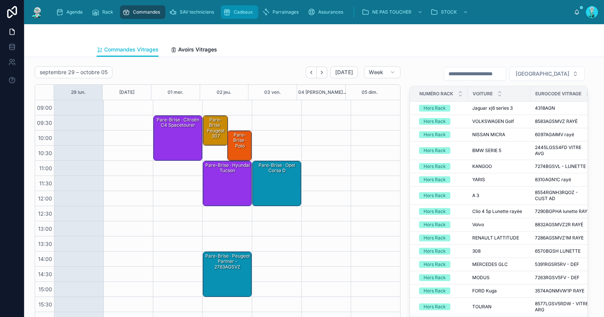
click at [238, 14] on span "Cadeaux" at bounding box center [243, 12] width 19 height 6
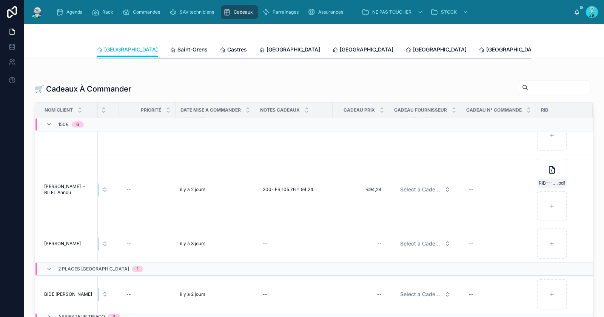
scroll to position [201, 424]
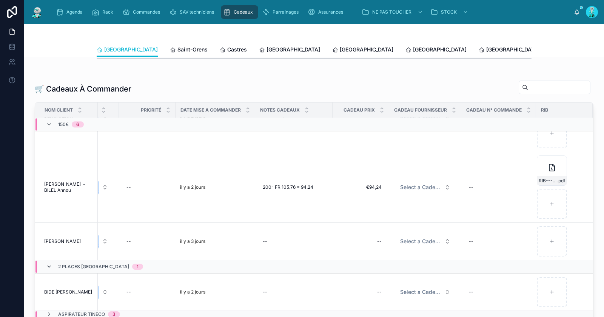
click at [51, 263] on icon at bounding box center [49, 266] width 6 height 6
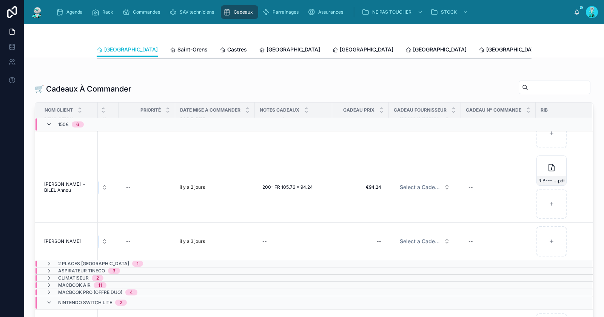
click at [49, 122] on icon at bounding box center [49, 124] width 6 height 6
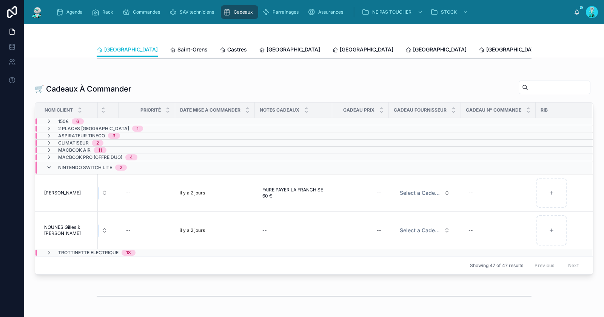
click at [50, 165] on icon at bounding box center [49, 167] width 6 height 6
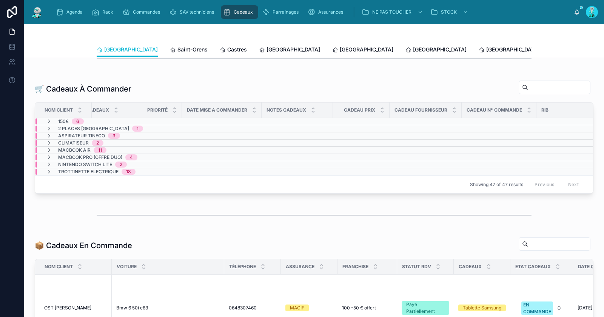
scroll to position [0, 393]
click at [53, 162] on div "Nintendo Switch Lite 2" at bounding box center [86, 164] width 81 height 6
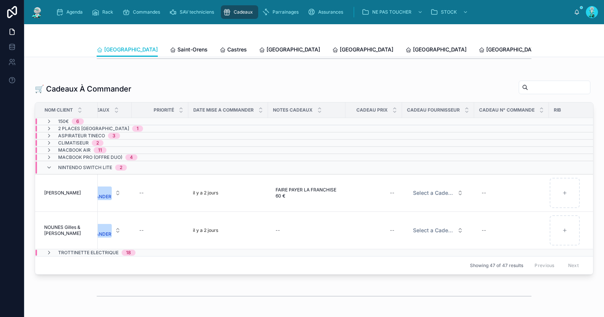
click at [54, 162] on div "Nintendo Switch Lite 2" at bounding box center [86, 167] width 81 height 12
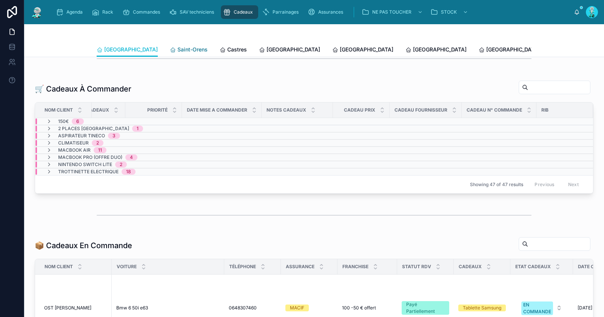
click at [178, 49] on span "Saint-Orens" at bounding box center [193, 50] width 30 height 8
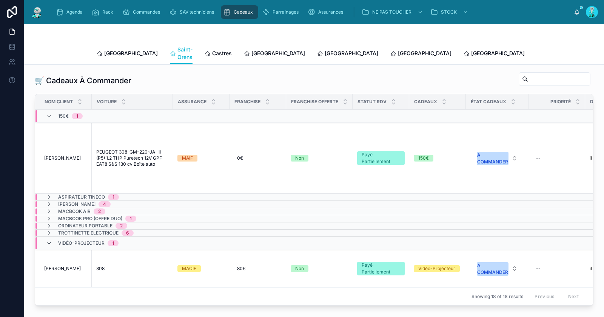
click at [46, 240] on icon at bounding box center [49, 243] width 6 height 6
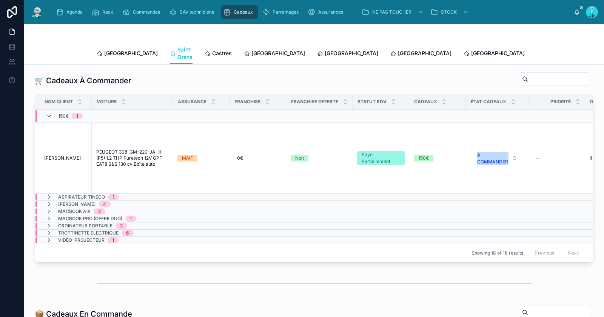
click at [49, 113] on icon at bounding box center [49, 116] width 6 height 6
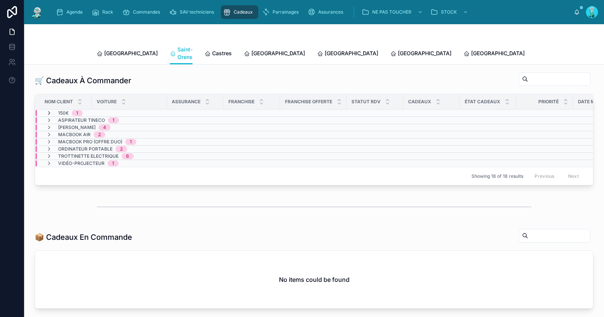
click at [46, 110] on icon at bounding box center [49, 113] width 6 height 6
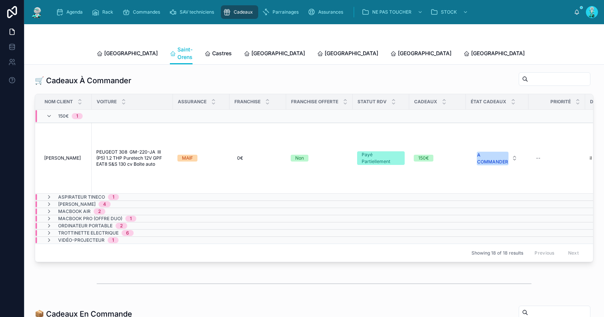
click at [53, 111] on div "150€ 1" at bounding box center [64, 116] width 37 height 12
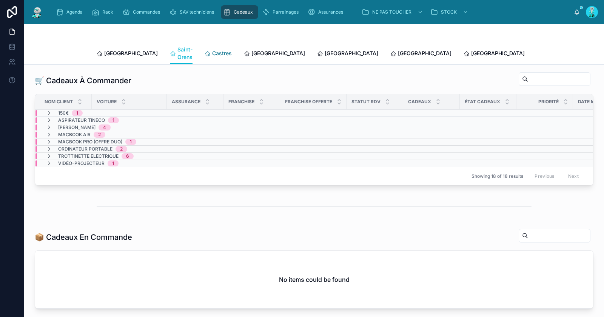
click at [212, 49] on span "Castres" at bounding box center [222, 53] width 20 height 8
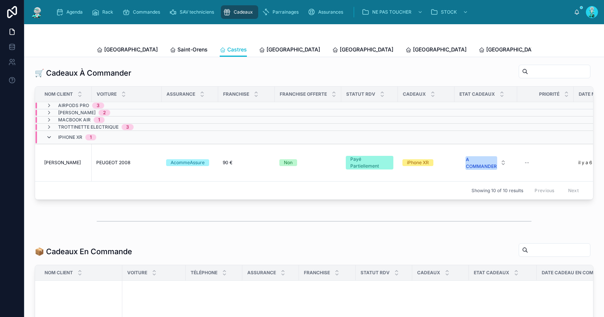
click at [51, 140] on icon at bounding box center [49, 137] width 6 height 6
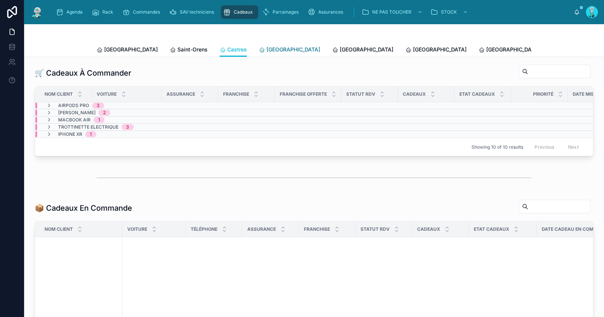
click at [267, 48] on span "[GEOGRAPHIC_DATA]" at bounding box center [294, 50] width 54 height 8
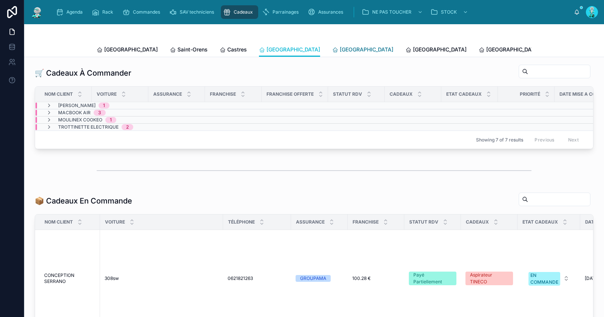
click at [340, 50] on span "[GEOGRAPHIC_DATA]" at bounding box center [367, 50] width 54 height 8
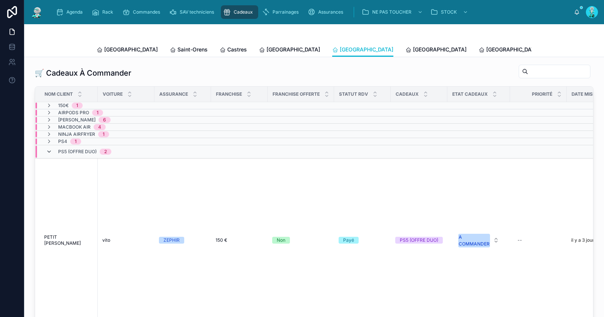
click at [48, 154] on icon at bounding box center [49, 151] width 6 height 6
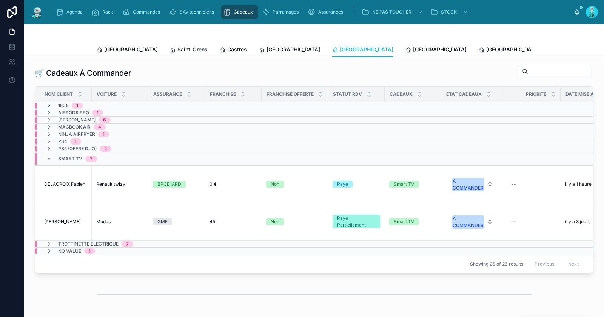
click at [50, 108] on icon at bounding box center [49, 105] width 6 height 6
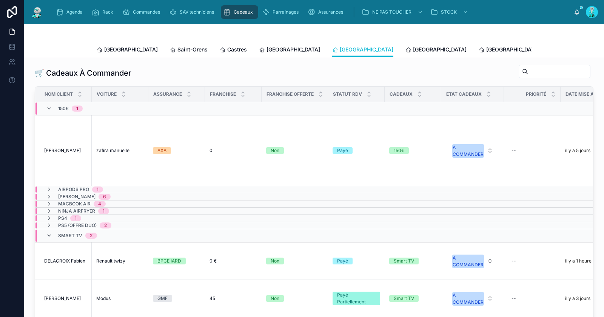
click at [46, 238] on icon at bounding box center [49, 235] width 6 height 6
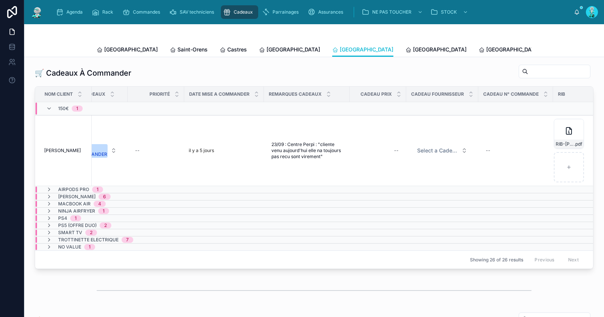
scroll to position [0, 378]
click at [413, 49] on span "[GEOGRAPHIC_DATA]" at bounding box center [440, 50] width 54 height 8
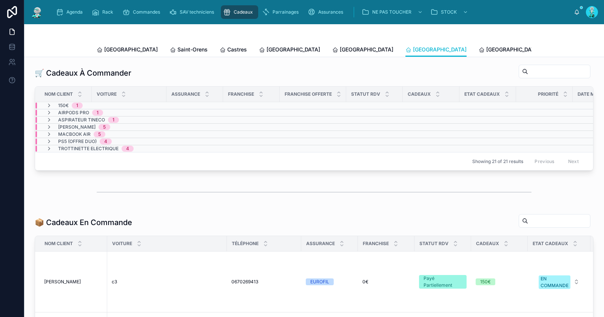
click at [52, 108] on div "150€ 1" at bounding box center [64, 105] width 37 height 6
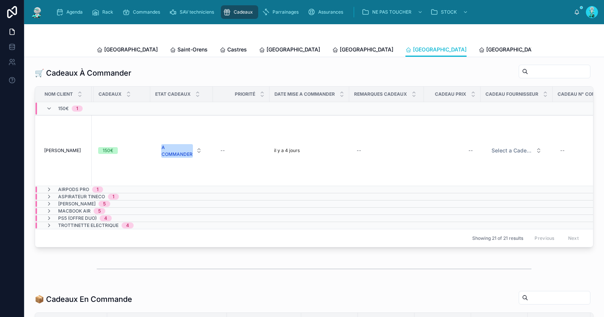
scroll to position [0, 412]
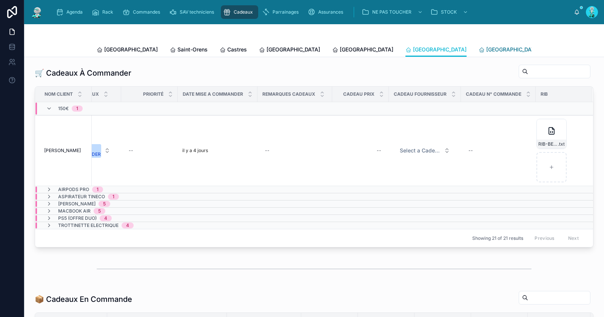
click at [487, 49] on span "[GEOGRAPHIC_DATA]" at bounding box center [514, 50] width 54 height 8
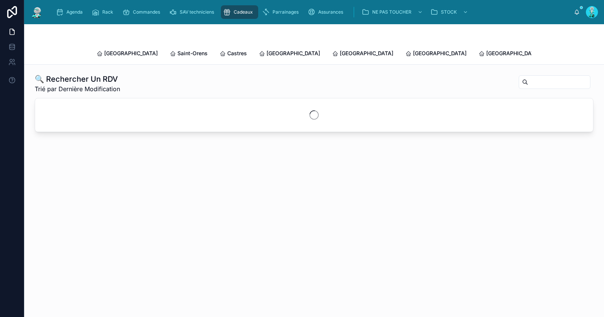
click at [73, 14] on span "Agenda" at bounding box center [74, 12] width 16 height 6
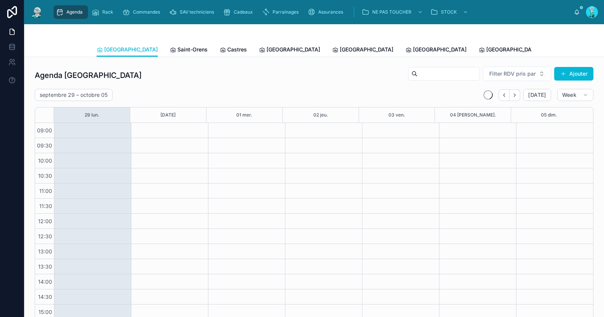
scroll to position [65, 0]
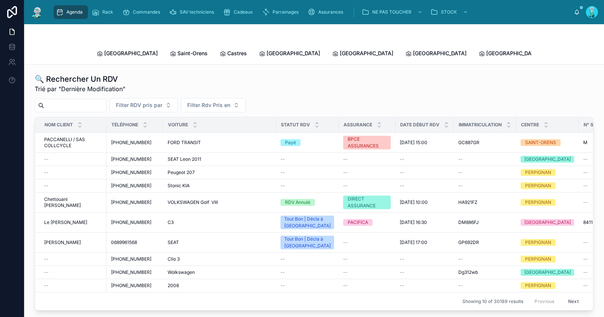
click at [83, 101] on input "text" at bounding box center [75, 105] width 62 height 11
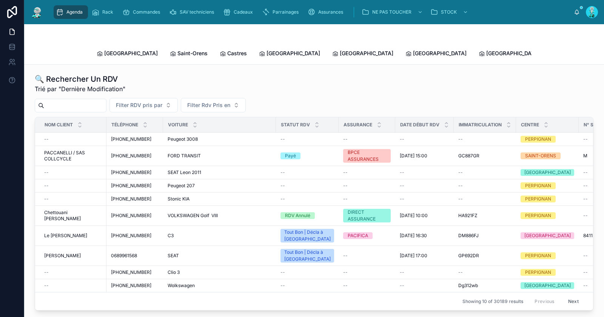
paste input "*********"
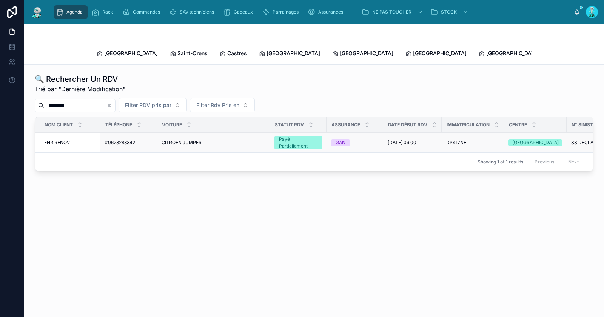
type input "*******"
click at [62, 139] on span "ENR RENOV" at bounding box center [57, 142] width 26 height 6
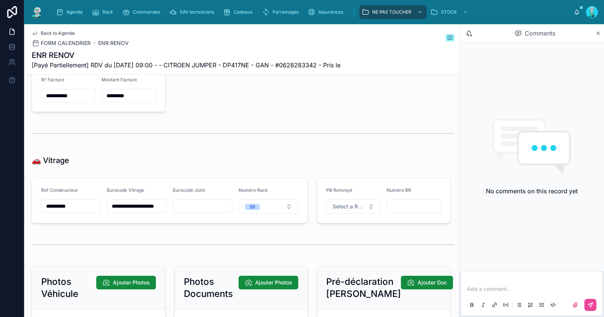
scroll to position [1022, 0]
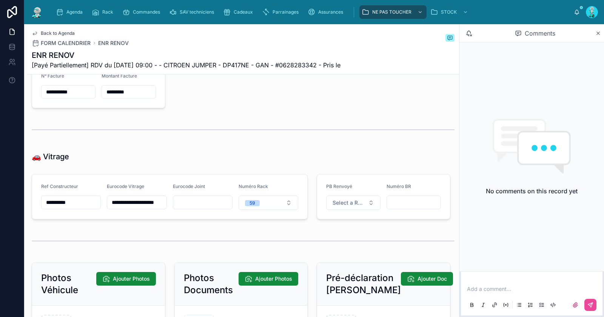
click at [150, 201] on input "**********" at bounding box center [136, 202] width 59 height 11
click at [145, 201] on input "**********" at bounding box center [136, 202] width 59 height 11
